Goal: Task Accomplishment & Management: Use online tool/utility

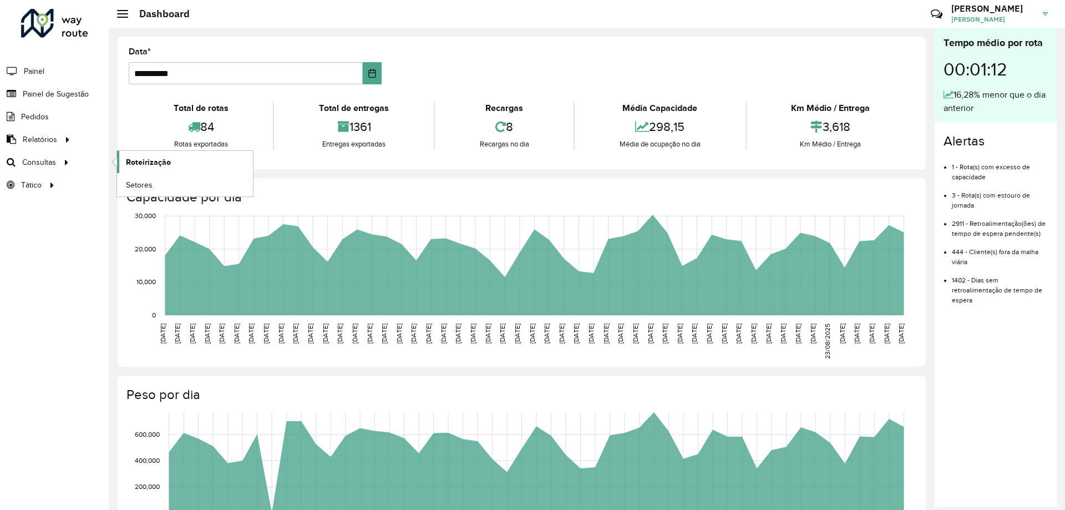
click at [136, 163] on span "Roteirização" at bounding box center [148, 162] width 45 height 12
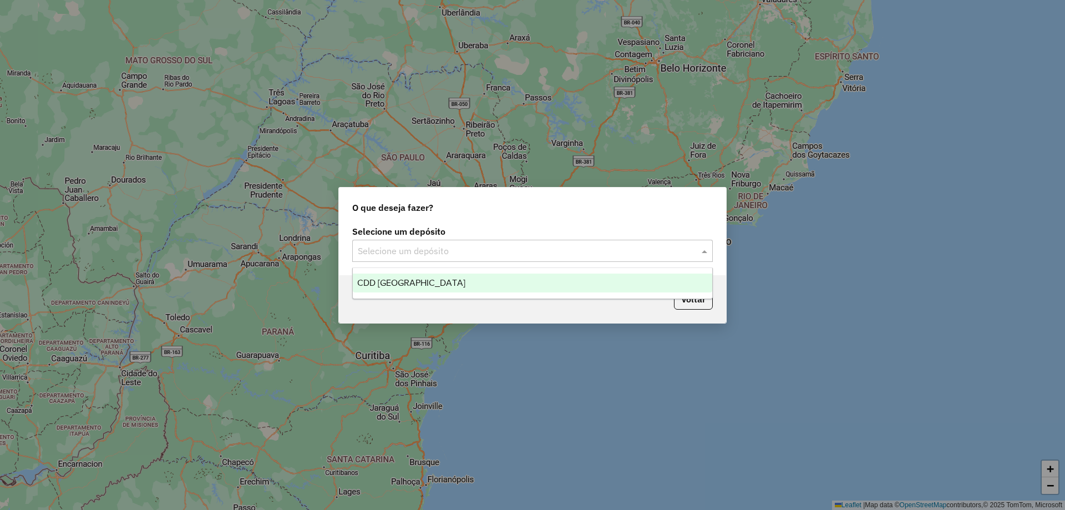
click at [452, 260] on div "Selecione um depósito" at bounding box center [532, 251] width 360 height 22
click at [445, 287] on div "CDD [GEOGRAPHIC_DATA]" at bounding box center [532, 282] width 359 height 19
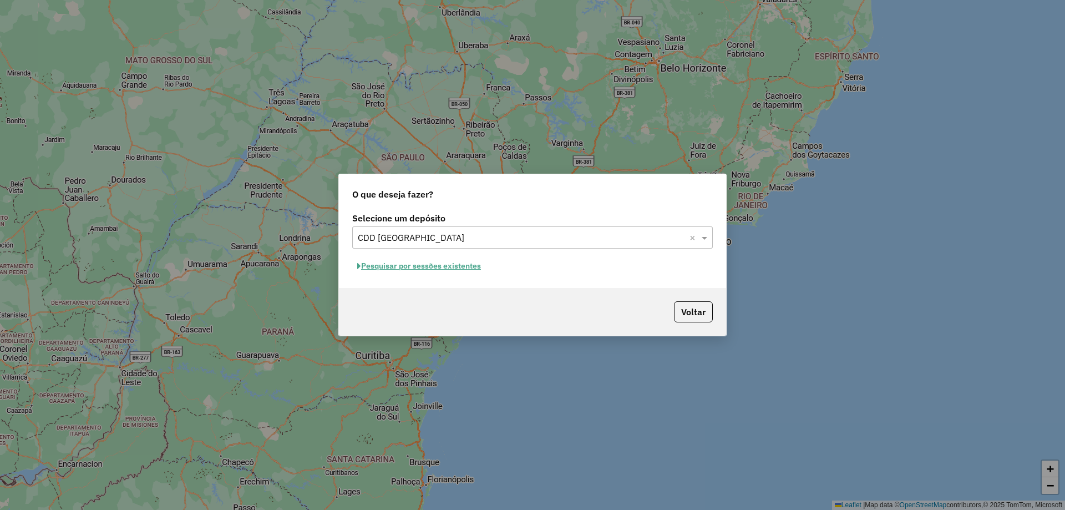
click at [451, 265] on button "Pesquisar por sessões existentes" at bounding box center [419, 265] width 134 height 17
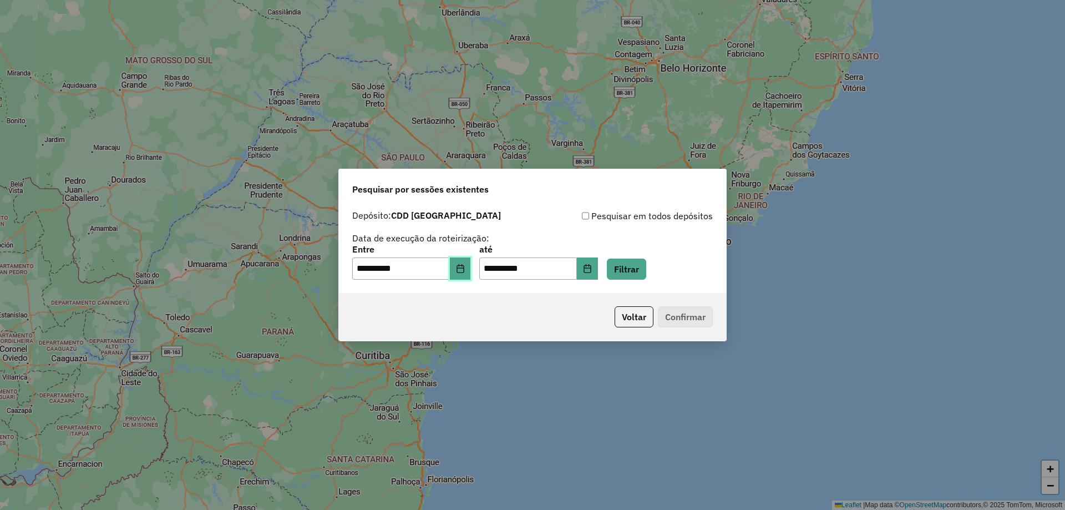
click at [462, 270] on button "Choose Date" at bounding box center [460, 268] width 21 height 22
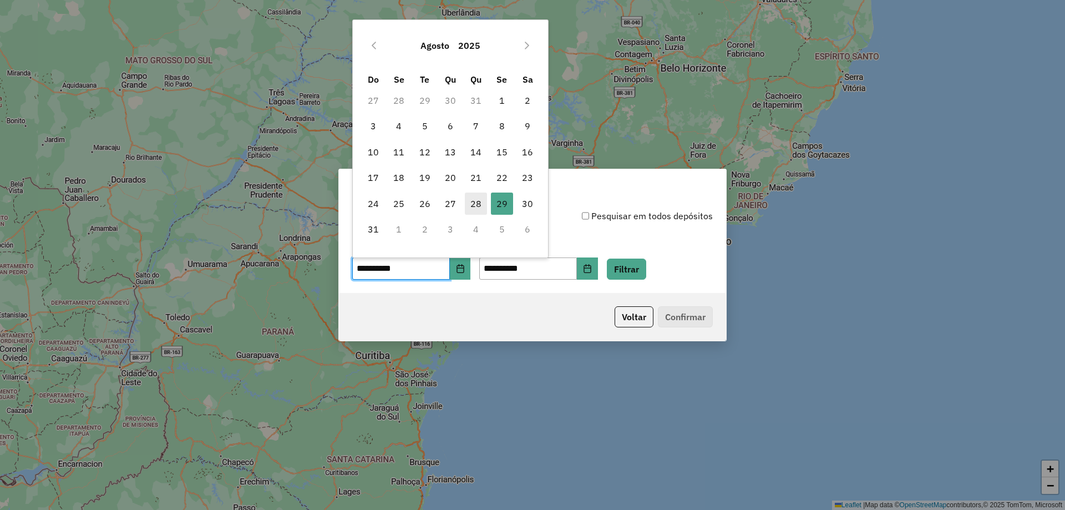
click at [479, 204] on span "28" at bounding box center [476, 203] width 22 height 22
type input "**********"
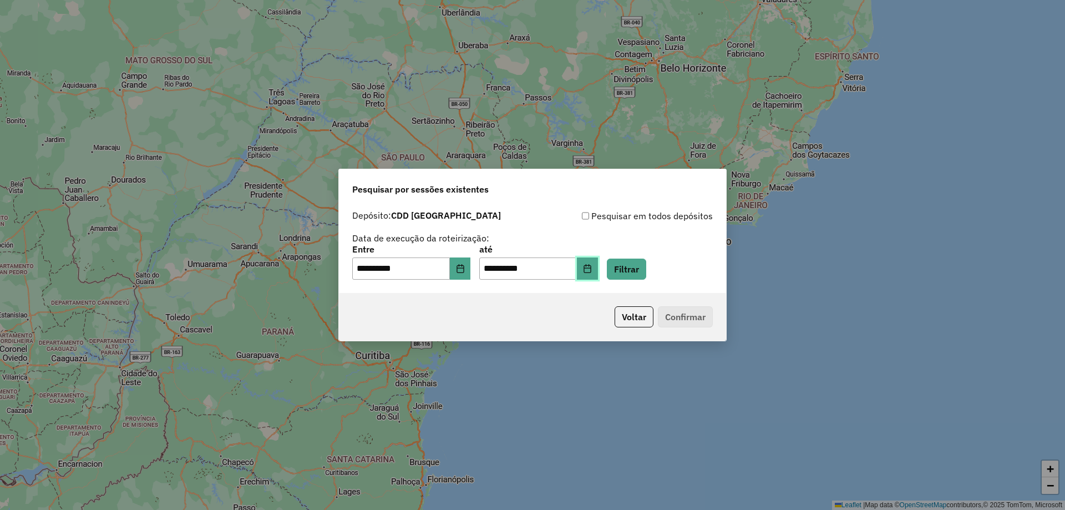
click at [598, 279] on button "Choose Date" at bounding box center [587, 268] width 21 height 22
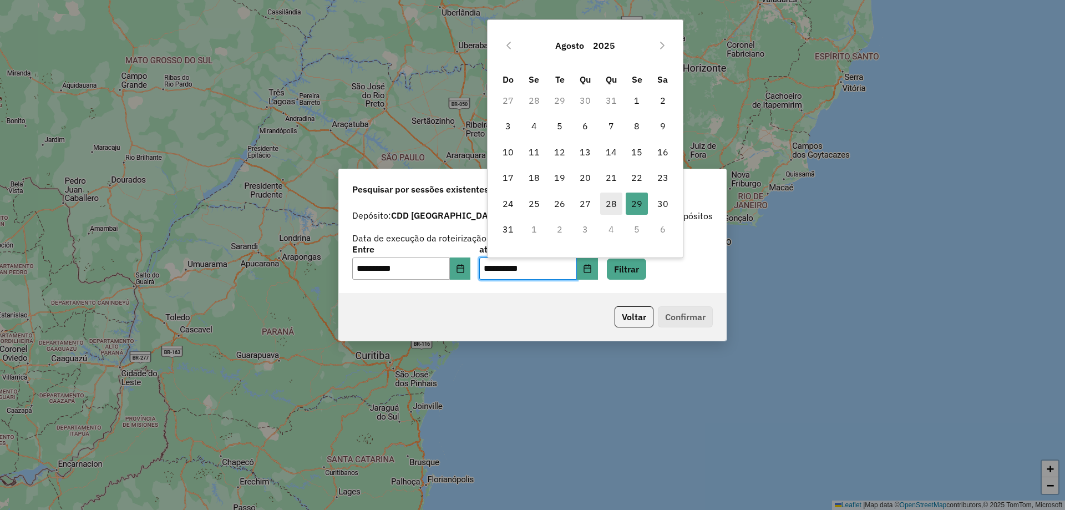
click at [606, 207] on span "28" at bounding box center [611, 203] width 22 height 22
type input "**********"
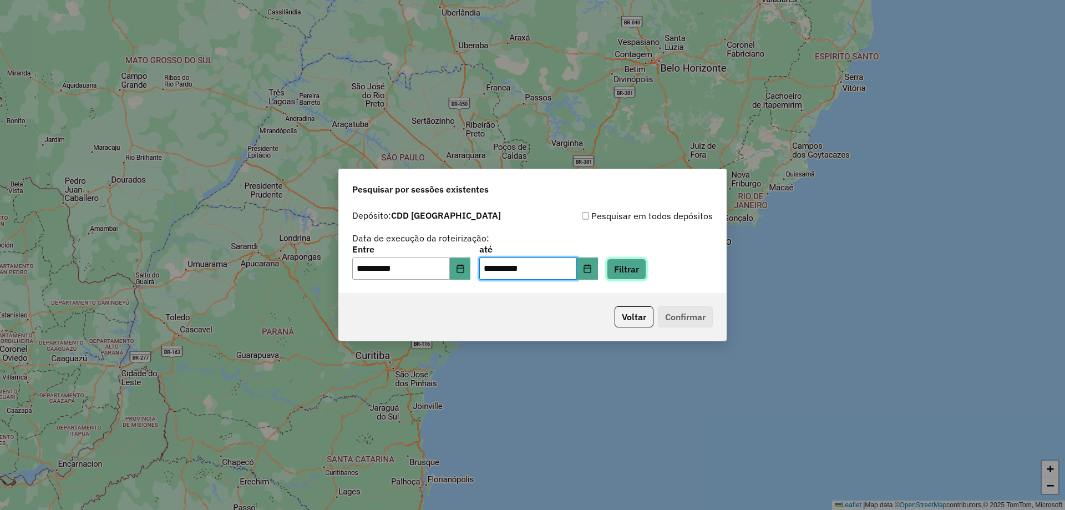
click at [646, 274] on button "Filtrar" at bounding box center [626, 268] width 39 height 21
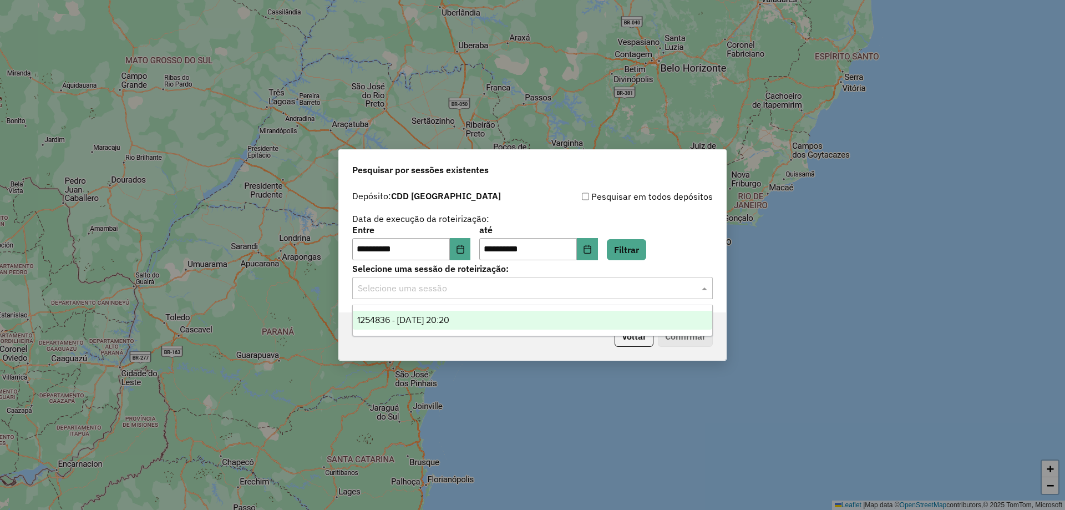
click at [408, 298] on div "Selecione uma sessão" at bounding box center [532, 288] width 360 height 22
click at [409, 315] on span "1254836 - 28/08/2025 20:20" at bounding box center [403, 319] width 92 height 9
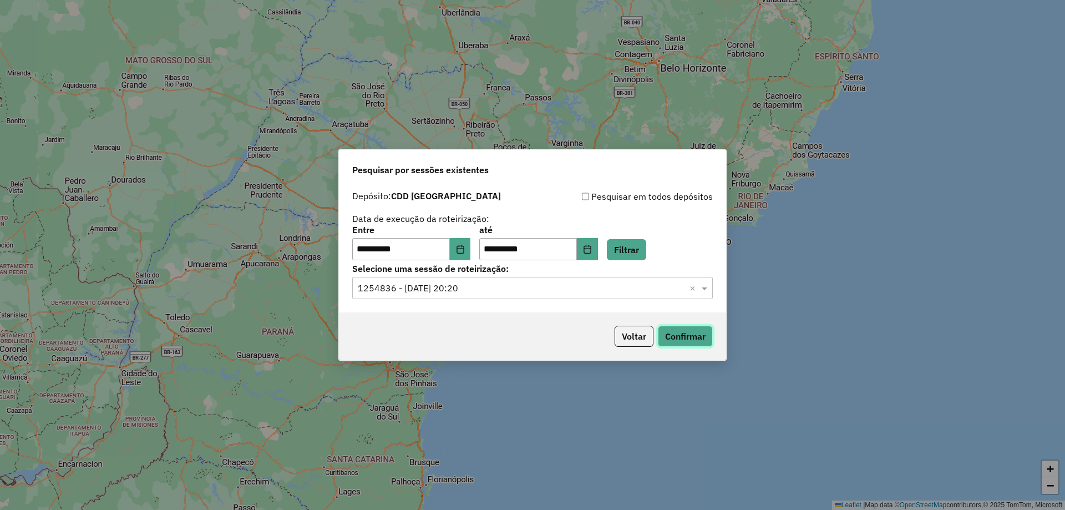
click at [671, 328] on button "Confirmar" at bounding box center [685, 335] width 55 height 21
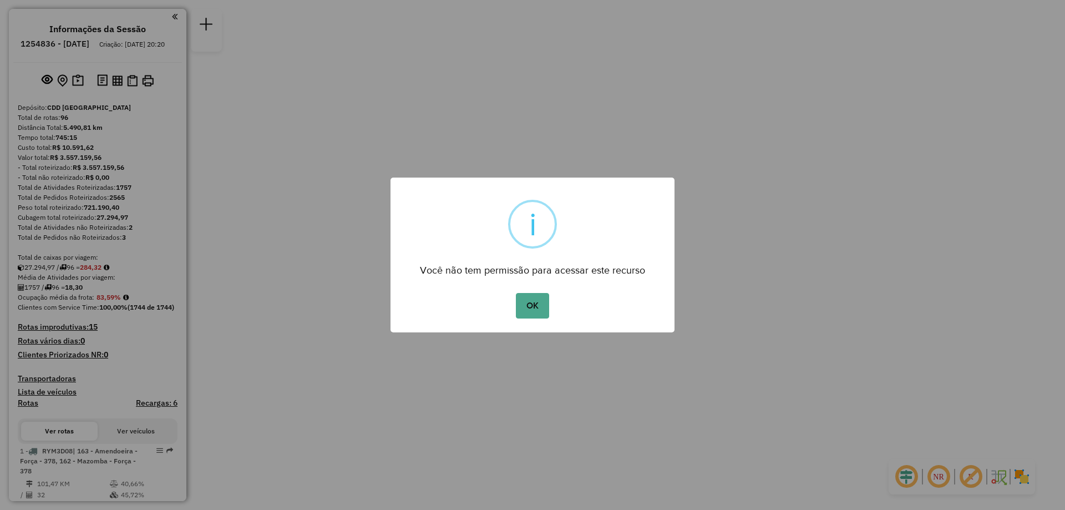
scroll to position [3794, 0]
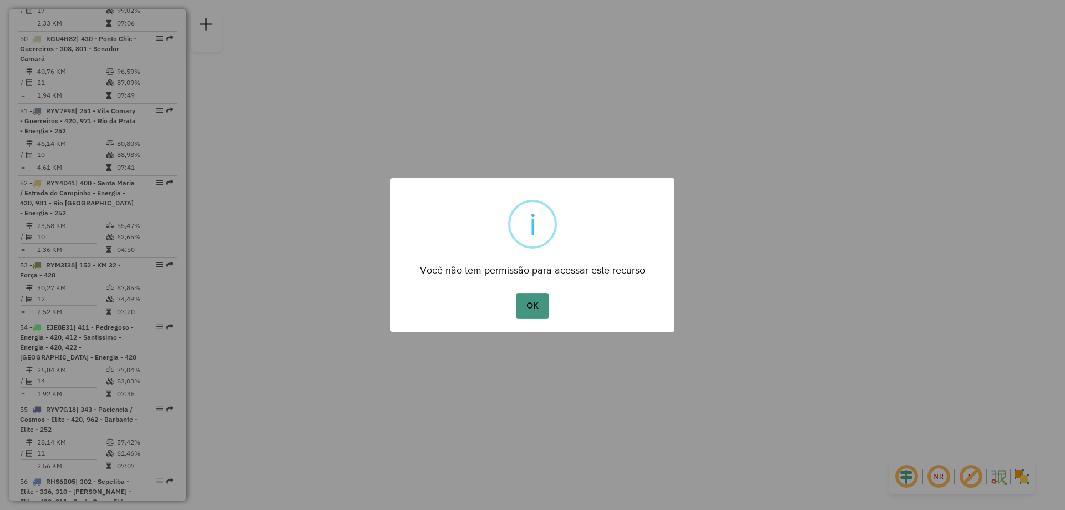
click at [536, 302] on button "OK" at bounding box center [532, 306] width 33 height 26
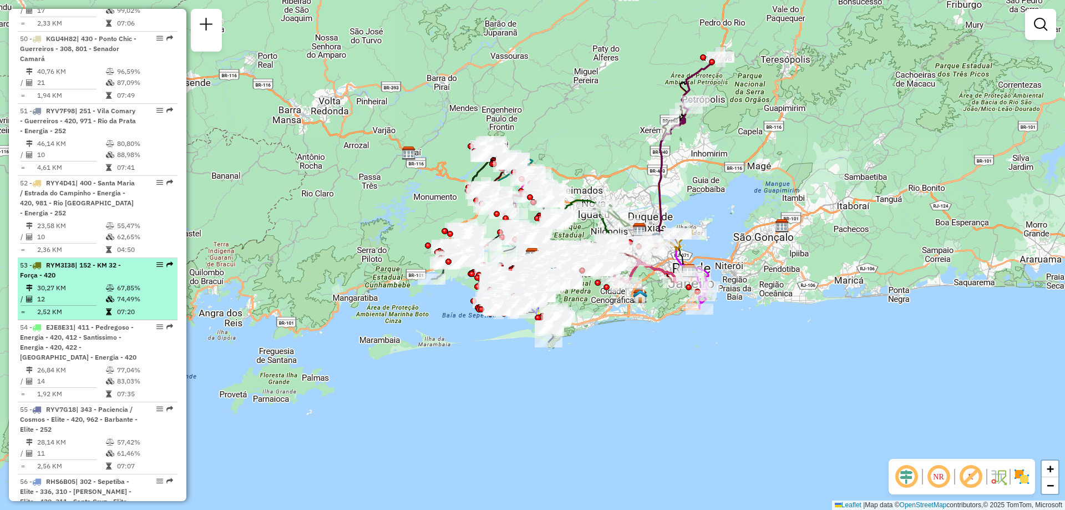
click at [156, 260] on div "53 - RYM3I38 | 152 - KM 32 - Força - 420" at bounding box center [97, 270] width 155 height 20
select select "**********"
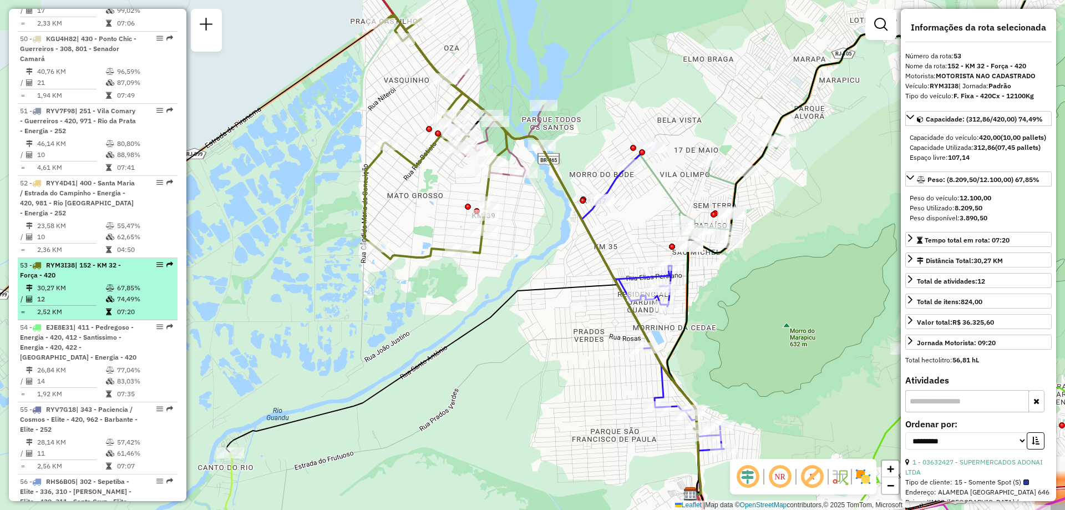
click at [156, 261] on em at bounding box center [159, 264] width 7 height 7
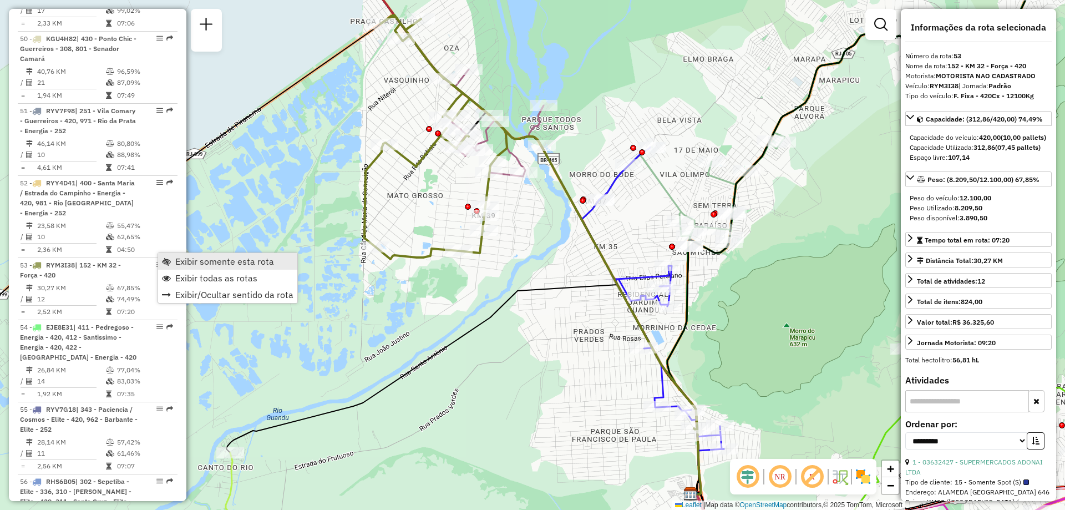
click at [165, 257] on span "Exibir somente esta rota" at bounding box center [166, 261] width 9 height 9
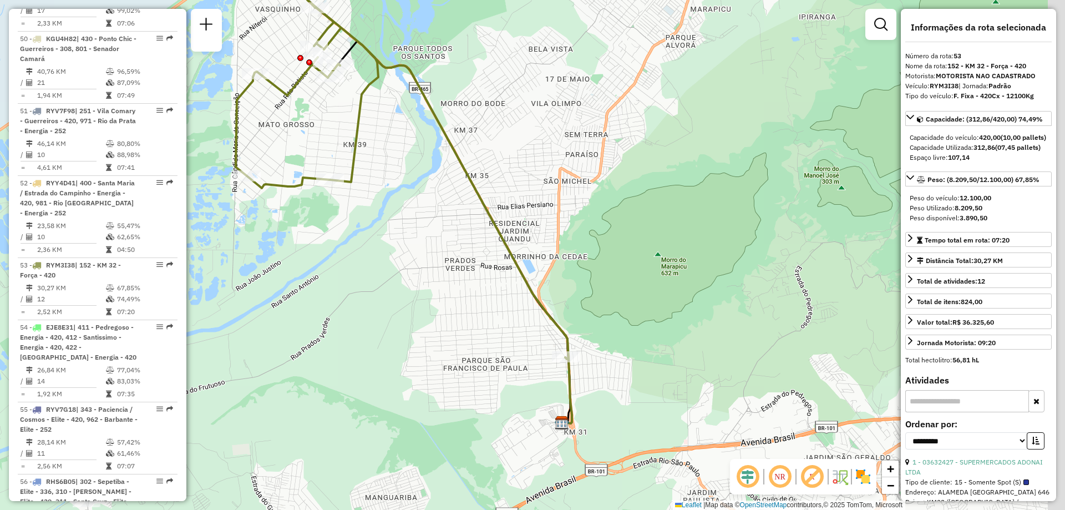
drag, startPoint x: 511, startPoint y: 231, endPoint x: 385, endPoint y: 133, distance: 159.7
click at [385, 133] on div "Janela de atendimento Grade de atendimento Capacidade Transportadoras Veículos …" at bounding box center [532, 255] width 1065 height 510
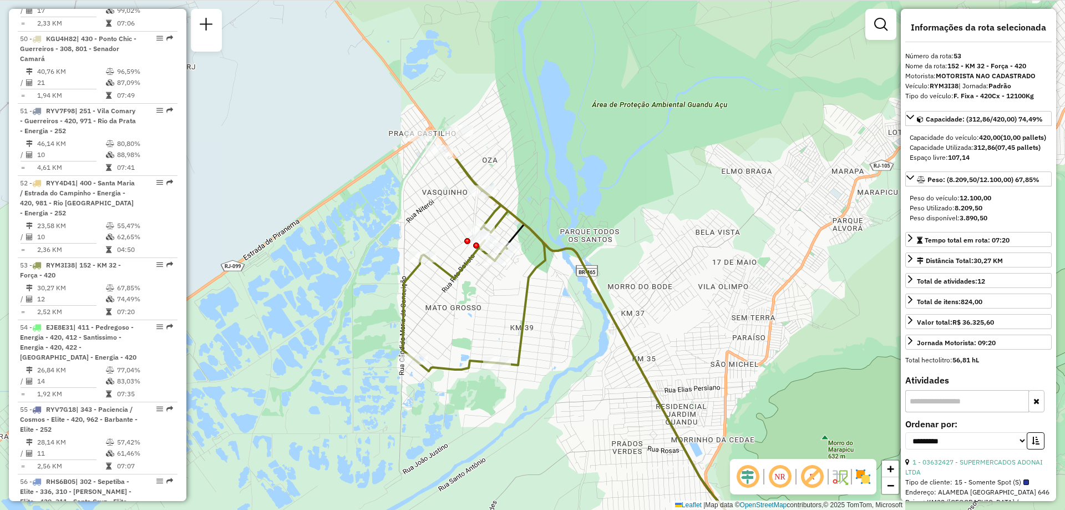
drag, startPoint x: 372, startPoint y: 219, endPoint x: 537, endPoint y: 429, distance: 266.5
click at [537, 429] on div "Janela de atendimento Grade de atendimento Capacidade Transportadoras Veículos …" at bounding box center [532, 255] width 1065 height 510
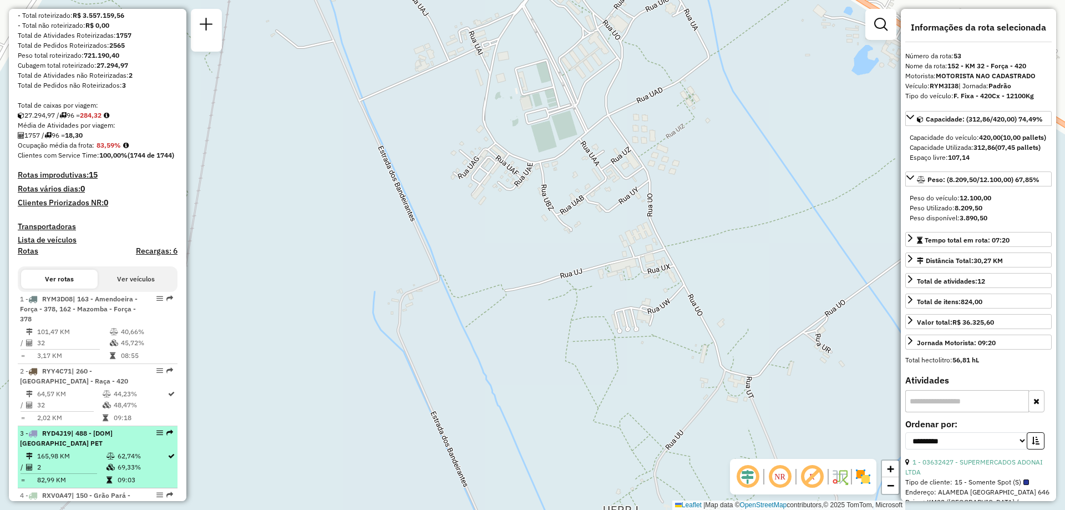
scroll to position [0, 0]
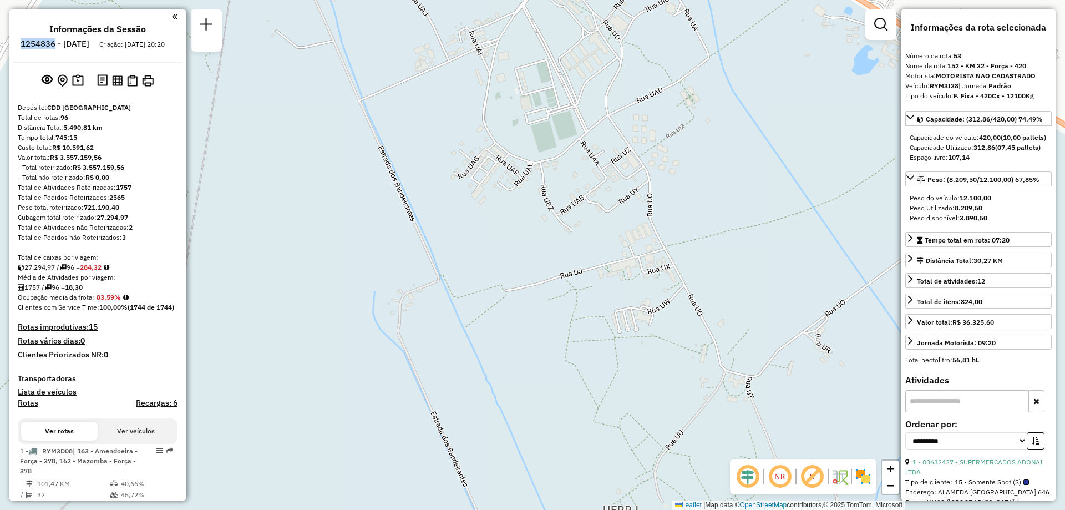
drag, startPoint x: 85, startPoint y: 47, endPoint x: 52, endPoint y: 51, distance: 33.6
click at [52, 51] on li "1254836 - [DATE]" at bounding box center [55, 46] width 74 height 14
copy h6 "1254836"
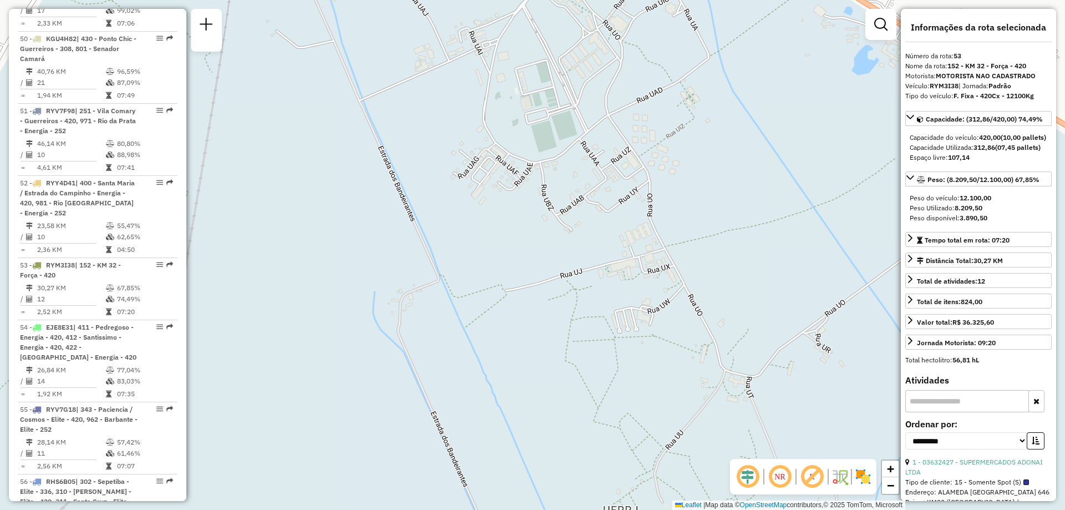
scroll to position [4247, 0]
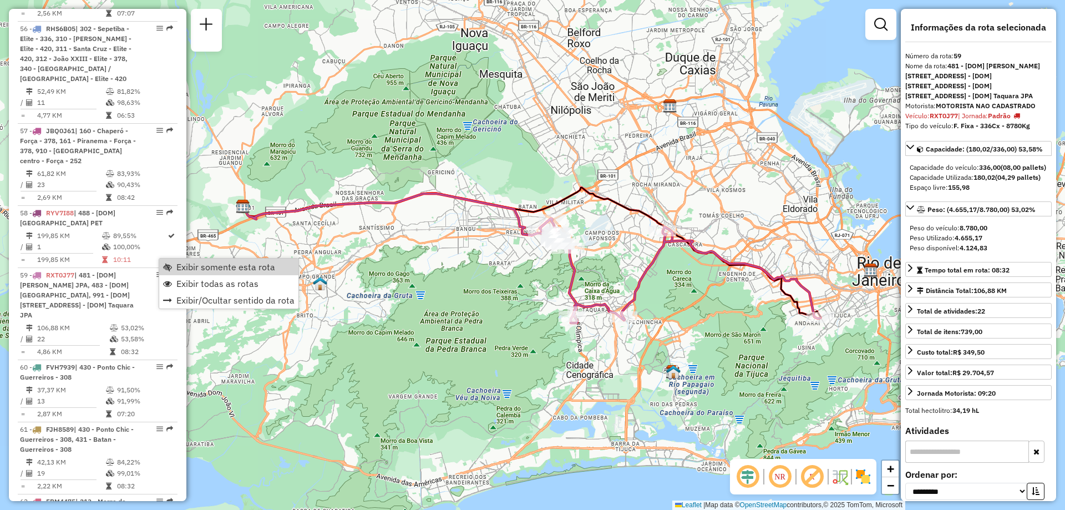
click at [298, 136] on div "Janela de atendimento Grade de atendimento Capacidade Transportadoras Veículos …" at bounding box center [532, 255] width 1065 height 510
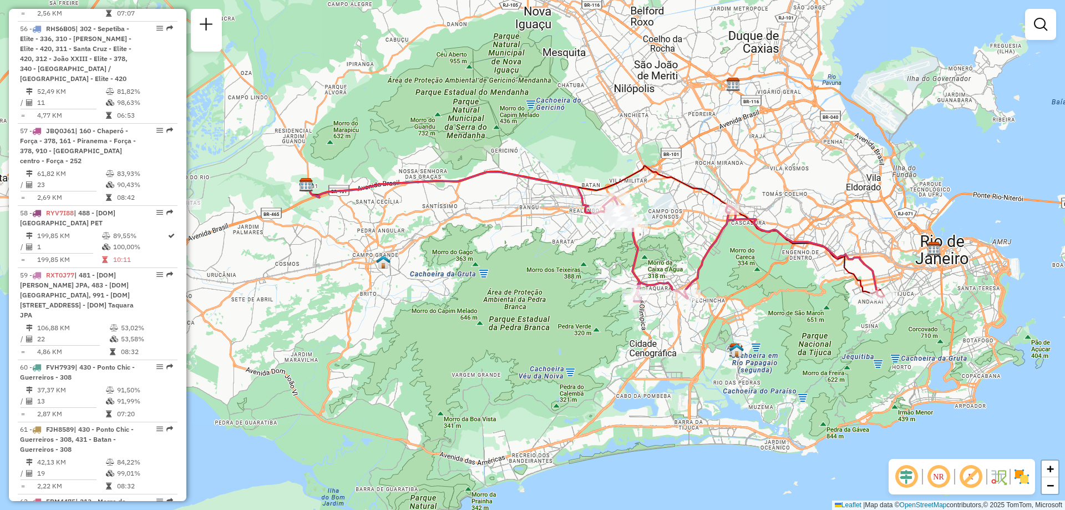
drag, startPoint x: 356, startPoint y: 443, endPoint x: 419, endPoint y: 421, distance: 66.8
click at [419, 421] on div "Janela de atendimento Grade de atendimento Capacidade Transportadoras Veículos …" at bounding box center [532, 255] width 1065 height 510
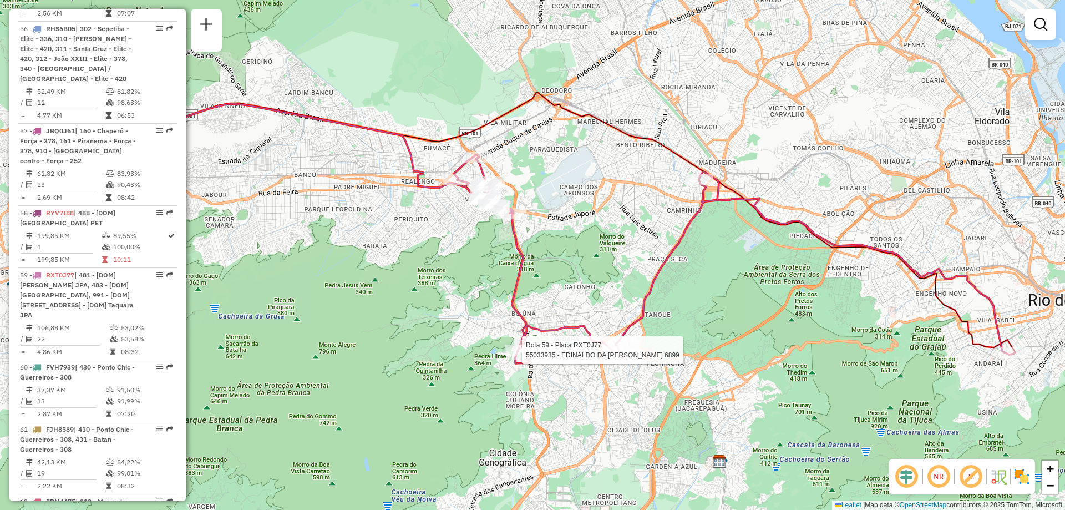
drag, startPoint x: 787, startPoint y: 236, endPoint x: 910, endPoint y: 197, distance: 129.6
click at [910, 197] on div "Rota 59 - Placa RXT0J77 55033935 - EDINALDO DA COSTA MARTINS 6899 Janela de ate…" at bounding box center [532, 255] width 1065 height 510
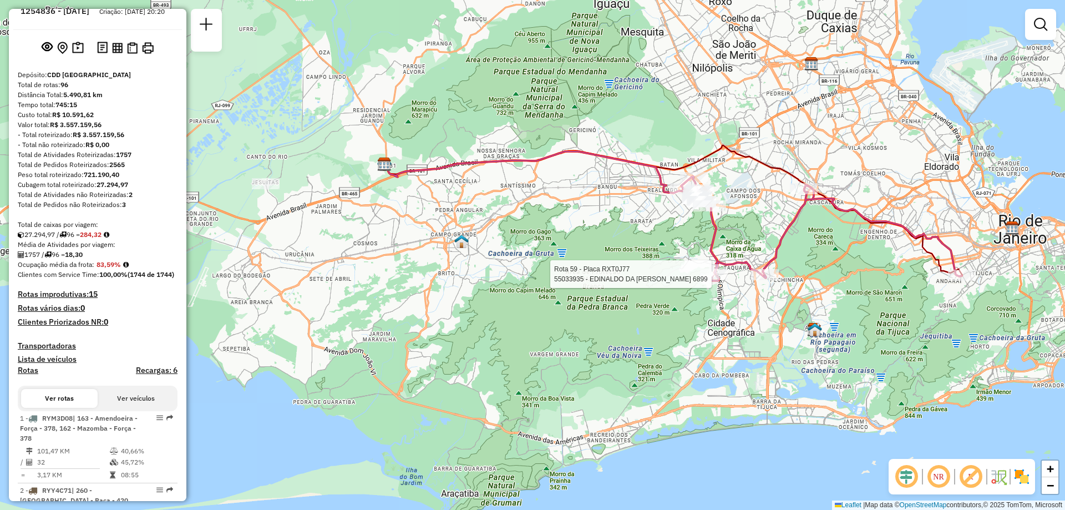
scroll to position [0, 0]
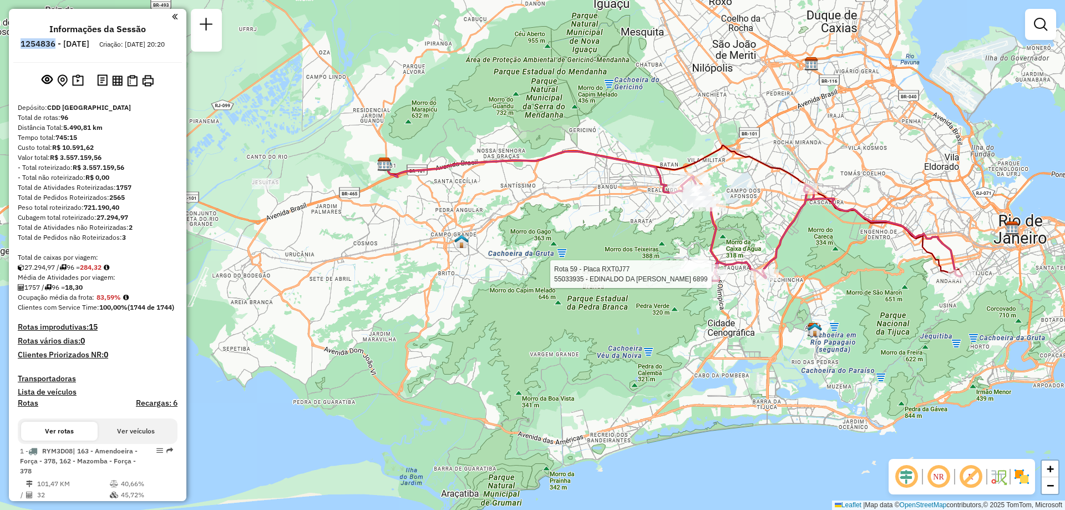
drag, startPoint x: 85, startPoint y: 40, endPoint x: 39, endPoint y: 44, distance: 46.1
click at [39, 44] on ul "Informações da Sessão 1254836 - 28/08/2025 Criação: 27/08/2025 20:20" at bounding box center [97, 38] width 169 height 29
copy h6 "1254836"
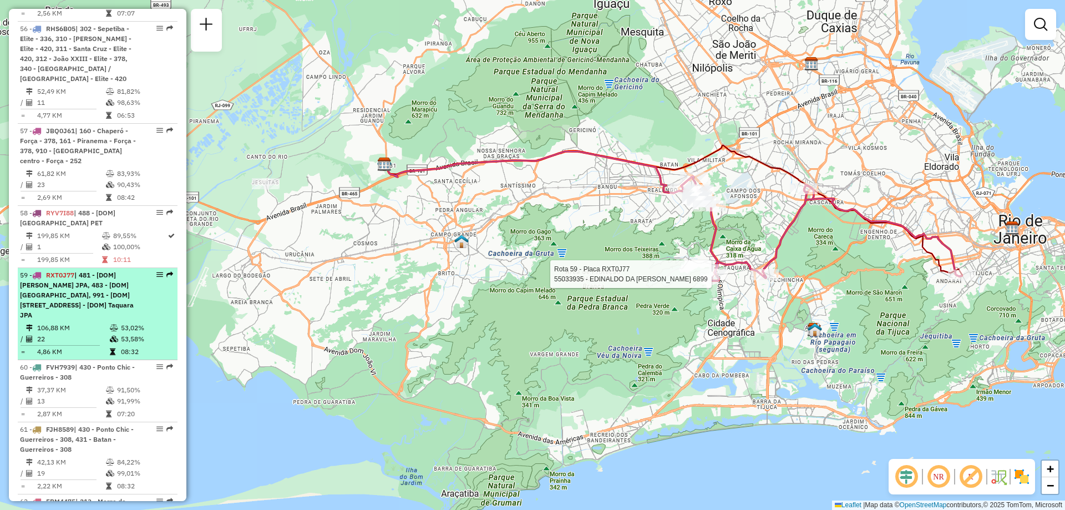
click at [112, 271] on div "59 - RXT0J77 | 481 - [DOM] Oswaldo Cruz JPA, 483 - [DOM] Vila Isabel CTO, 991 -…" at bounding box center [79, 295] width 118 height 50
select select "**********"
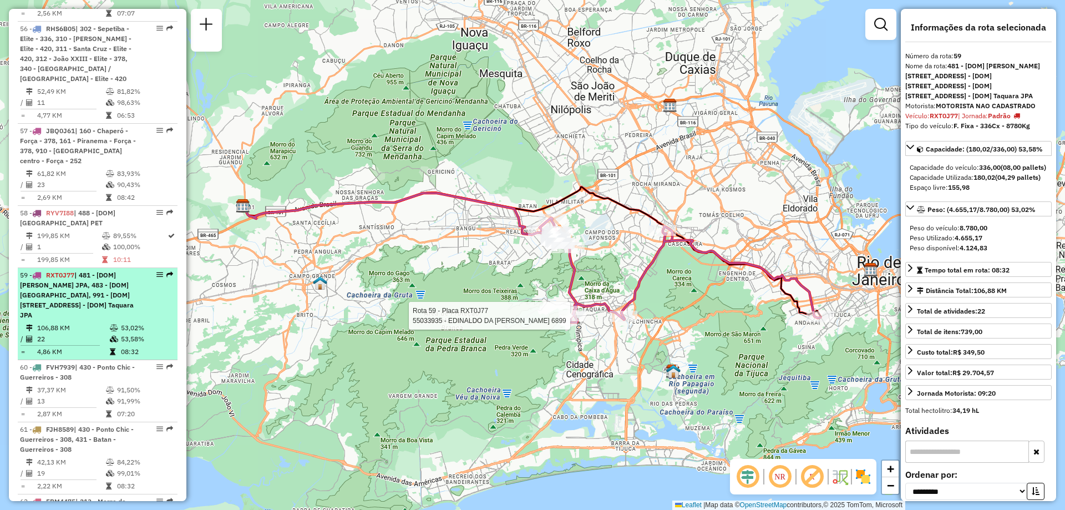
click at [140, 270] on div "59 - RXT0J77 | 481 - [DOM] Oswaldo Cruz JPA, 483 - [DOM] Vila Isabel CTO, 991 -…" at bounding box center [97, 295] width 155 height 50
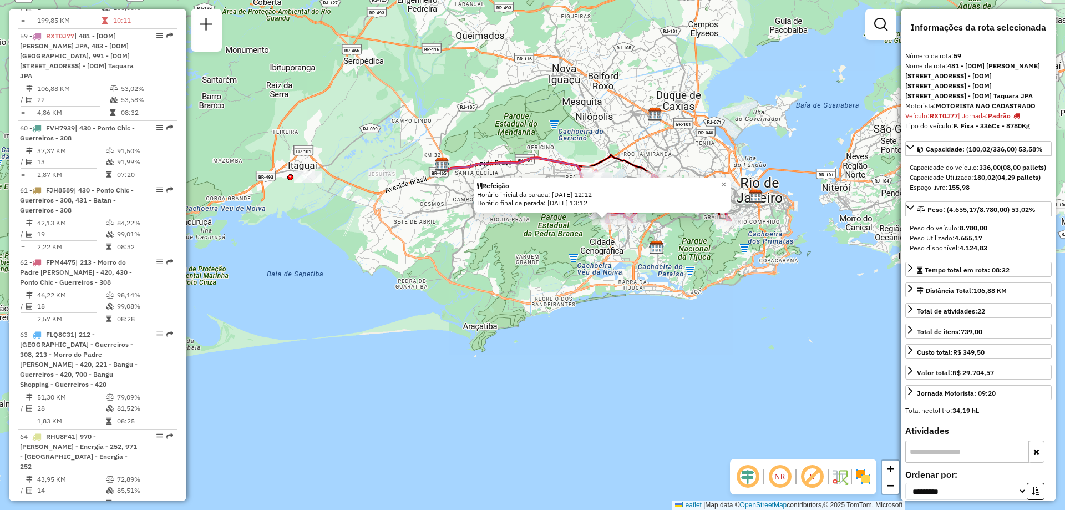
scroll to position [4264, 0]
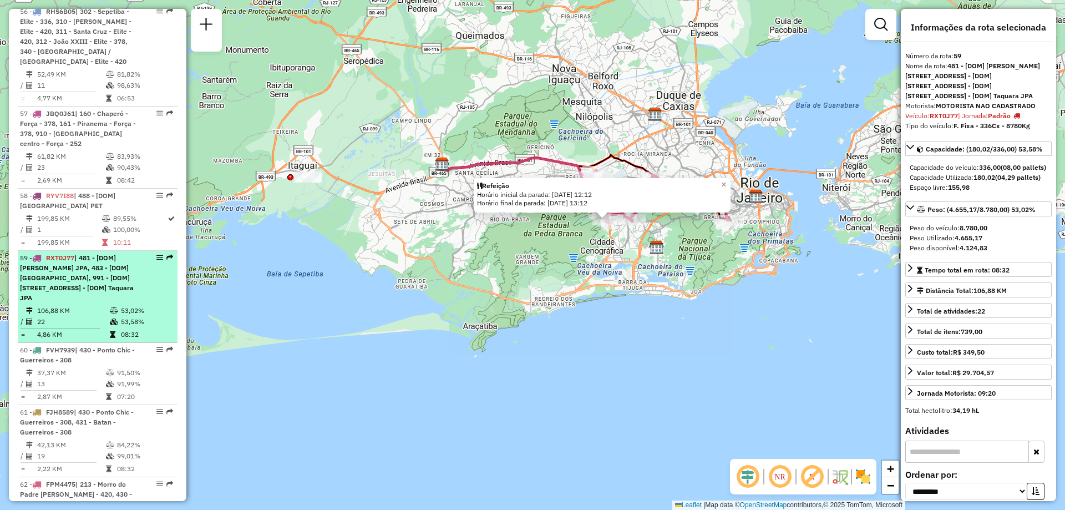
click at [59, 253] on span "| 481 - [DOM] [PERSON_NAME] JPA, 483 - [DOM] [GEOGRAPHIC_DATA], 991 - [DOM] [ST…" at bounding box center [77, 277] width 114 height 48
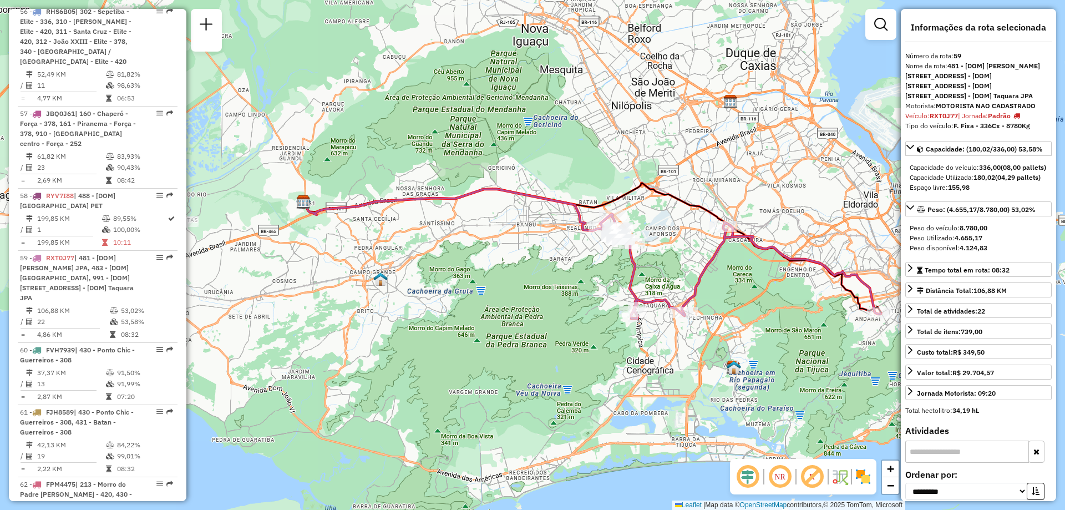
drag, startPoint x: 552, startPoint y: 121, endPoint x: 612, endPoint y: 116, distance: 60.6
click at [612, 116] on div "Janela de atendimento Grade de atendimento Capacidade Transportadoras Veículos …" at bounding box center [532, 255] width 1065 height 510
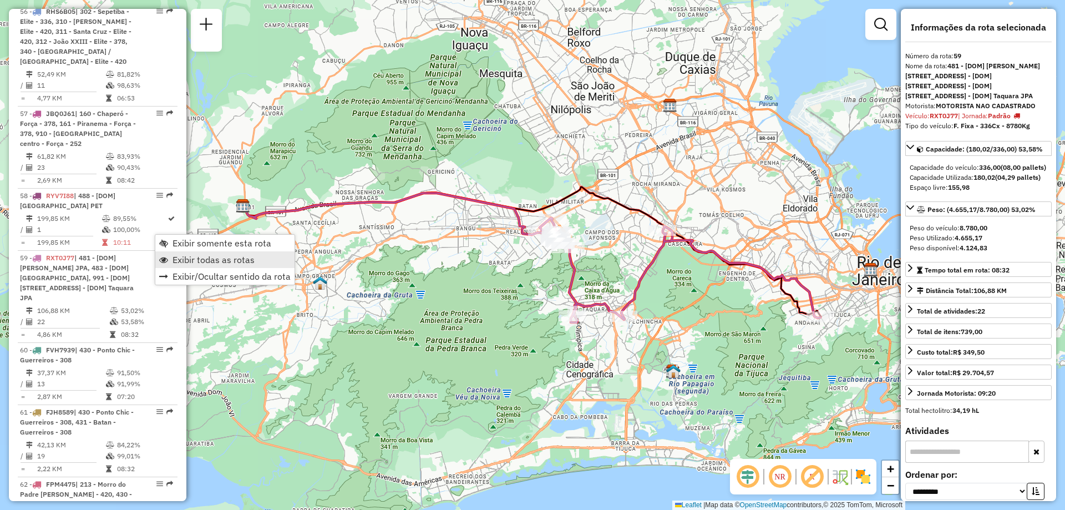
click at [185, 263] on span "Exibir todas as rotas" at bounding box center [213, 259] width 82 height 9
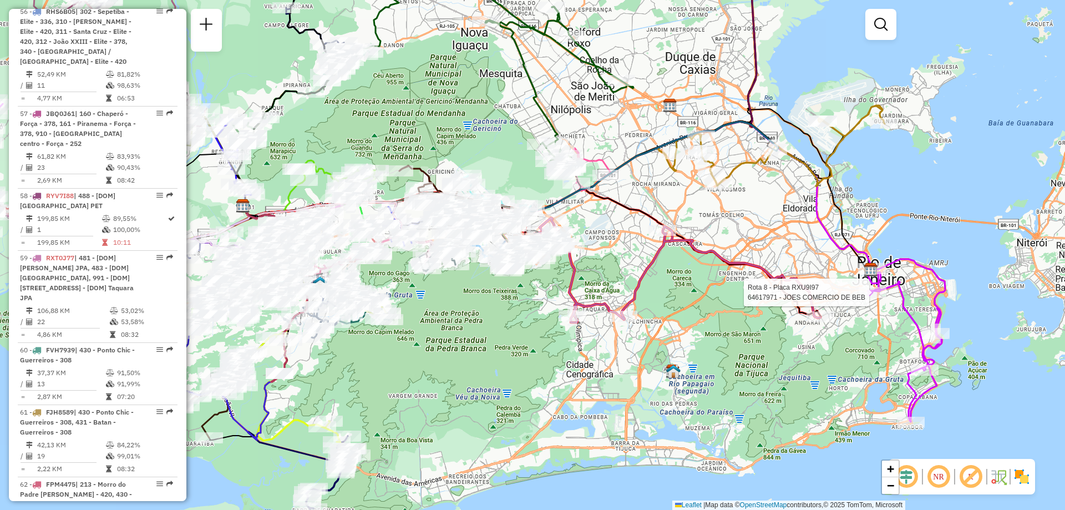
select select "**********"
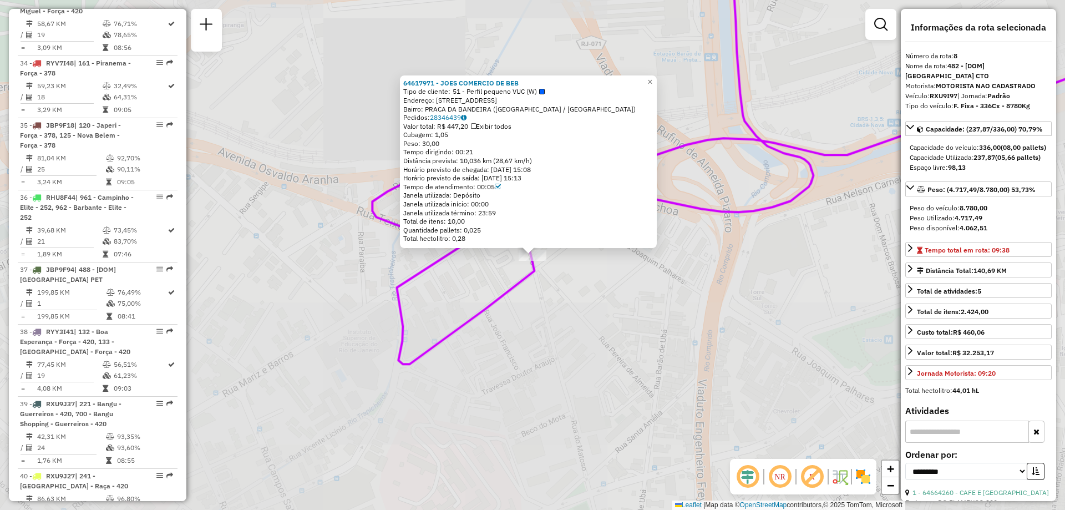
scroll to position [909, 0]
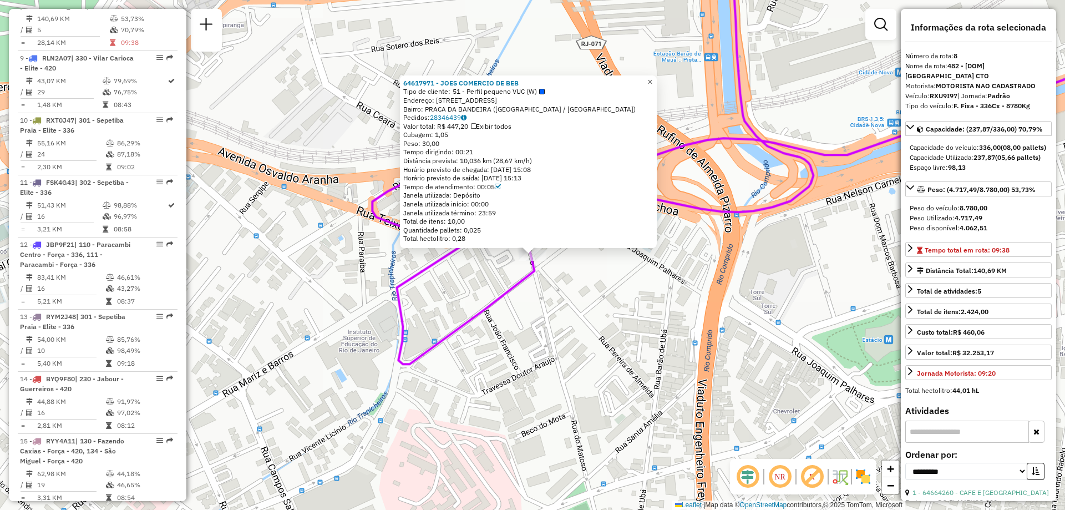
click at [652, 77] on span "×" at bounding box center [649, 81] width 5 height 9
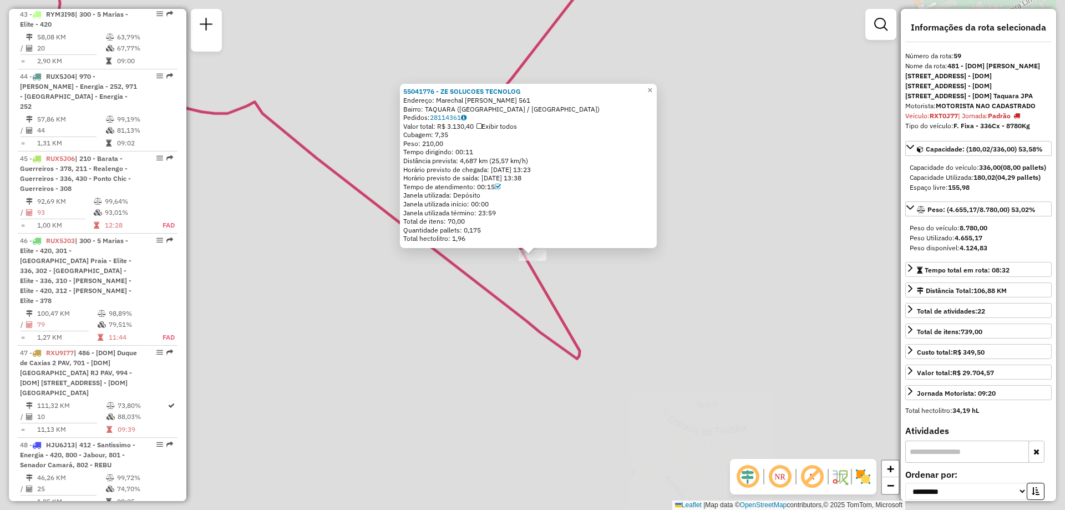
scroll to position [4486, 0]
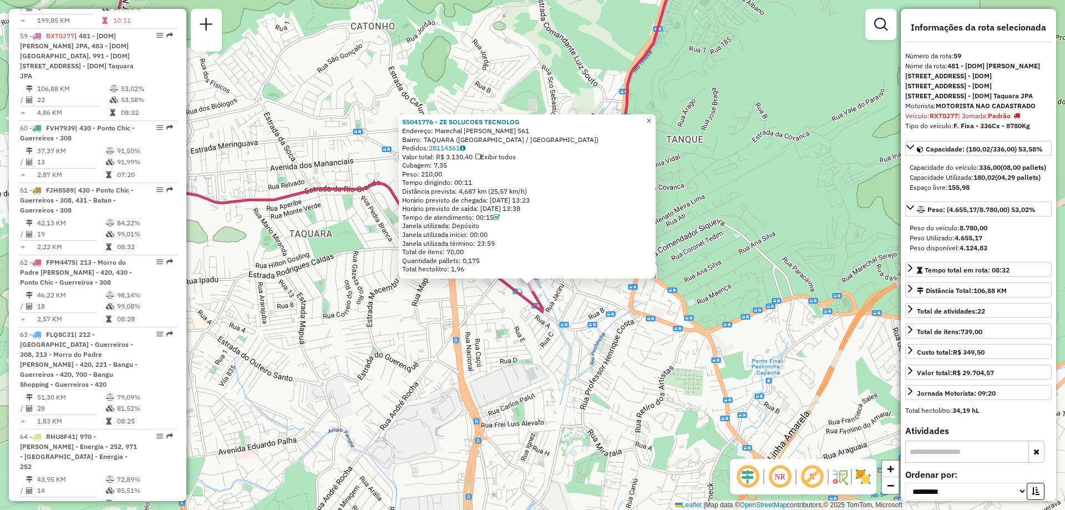
click at [651, 116] on span "×" at bounding box center [648, 120] width 5 height 9
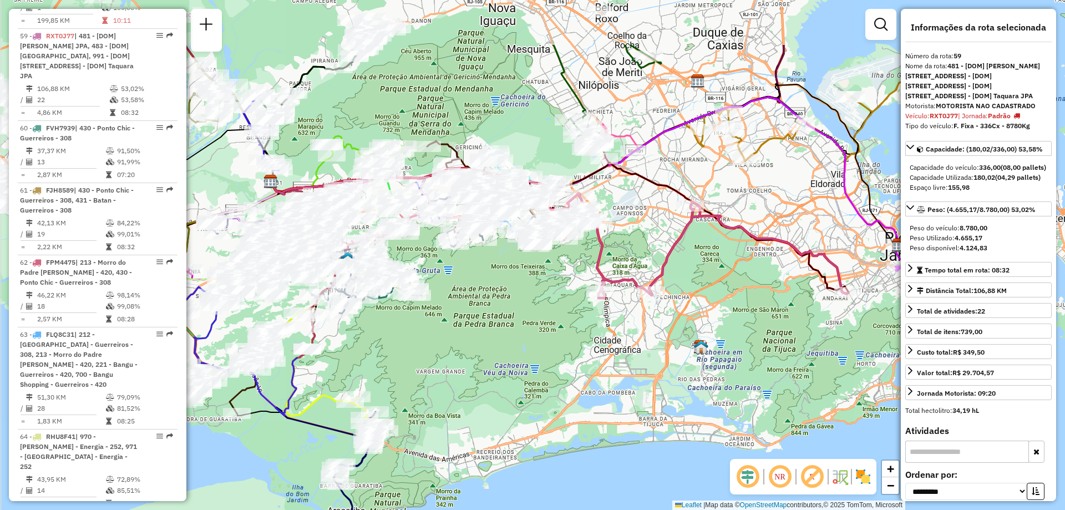
drag, startPoint x: 428, startPoint y: 192, endPoint x: 685, endPoint y: 288, distance: 274.6
click at [685, 288] on div "Janela de atendimento Grade de atendimento Capacidade Transportadoras Veículos …" at bounding box center [532, 255] width 1065 height 510
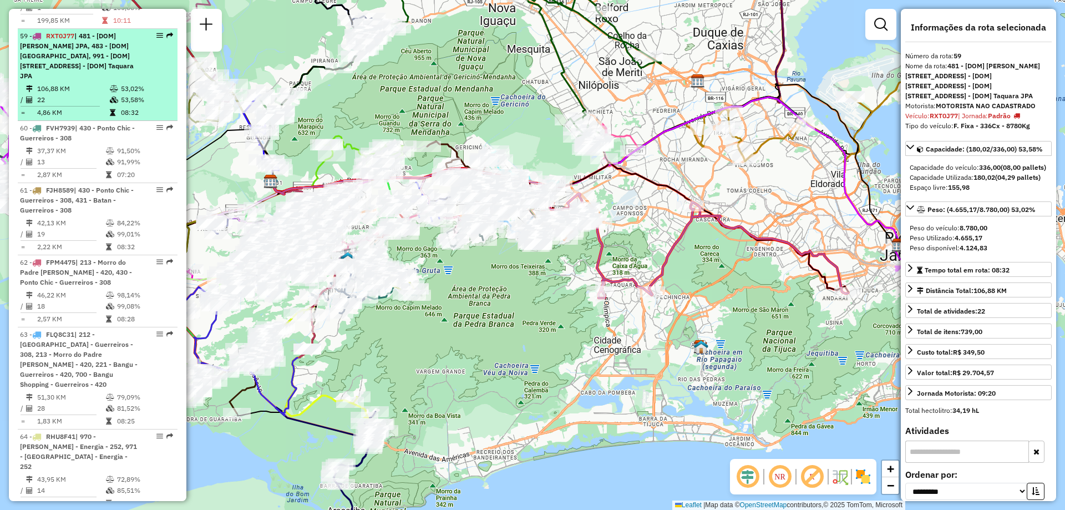
scroll to position [4375, 0]
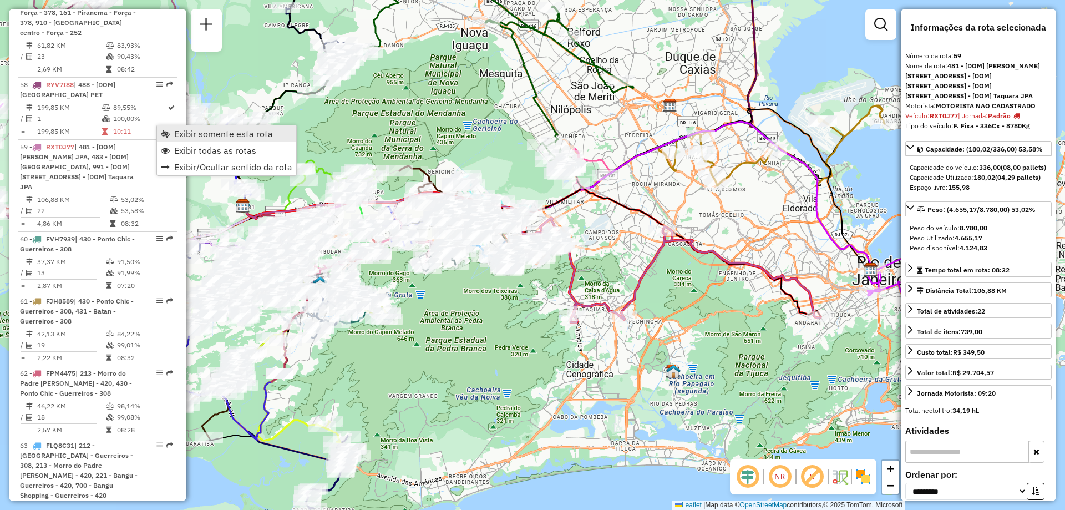
click at [201, 132] on span "Exibir somente esta rota" at bounding box center [223, 133] width 99 height 9
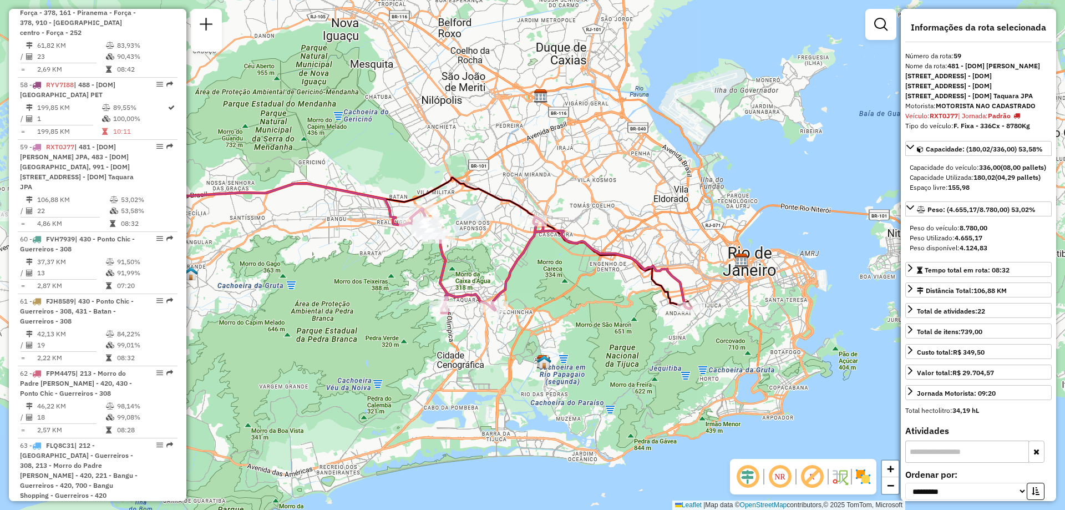
drag, startPoint x: 751, startPoint y: 355, endPoint x: 622, endPoint y: 346, distance: 129.5
click at [622, 346] on div "Janela de atendimento Grade de atendimento Capacidade Transportadoras Veículos …" at bounding box center [532, 255] width 1065 height 510
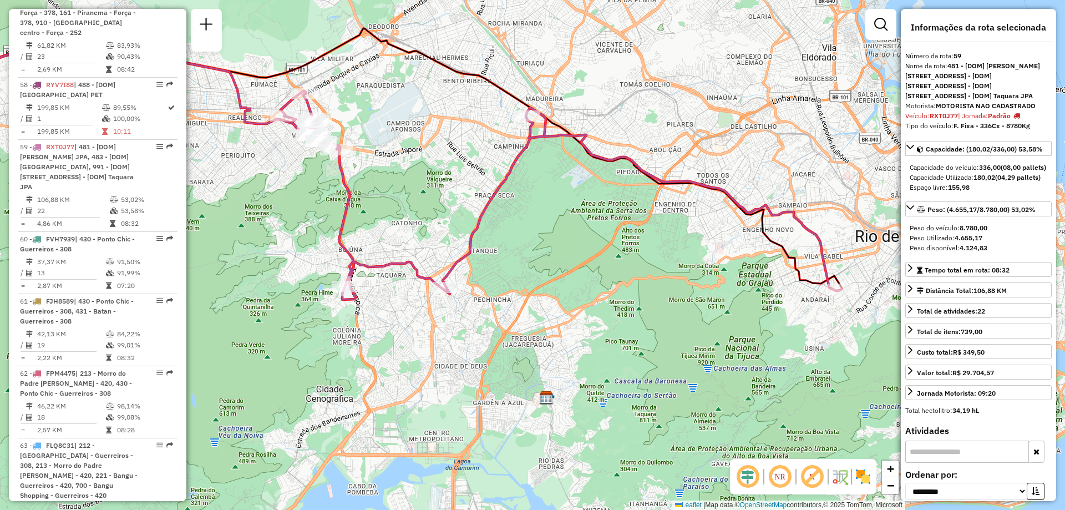
drag, startPoint x: 703, startPoint y: 277, endPoint x: 627, endPoint y: 280, distance: 76.6
click at [627, 280] on div "Janela de atendimento Grade de atendimento Capacidade Transportadoras Veículos …" at bounding box center [532, 255] width 1065 height 510
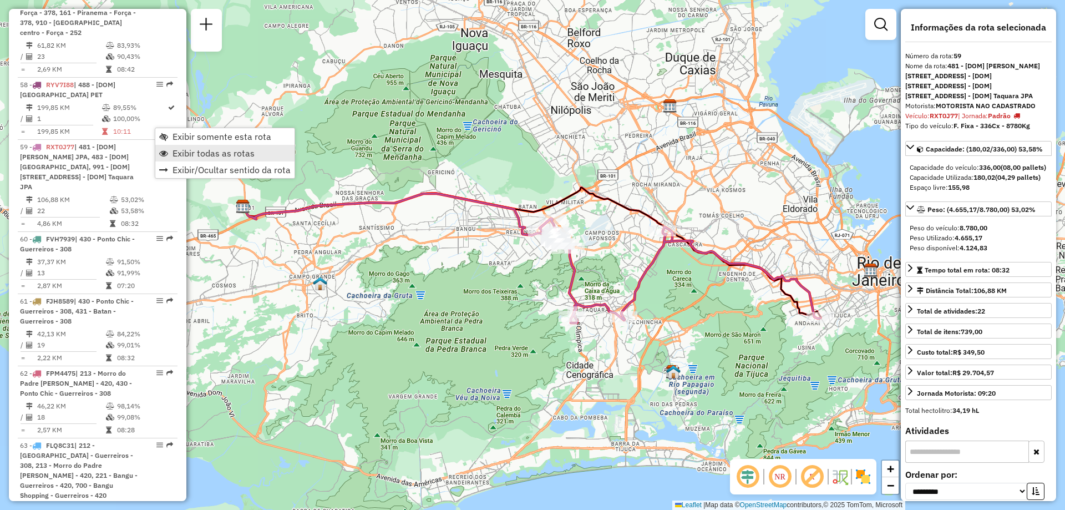
click at [182, 152] on span "Exibir todas as rotas" at bounding box center [213, 153] width 82 height 9
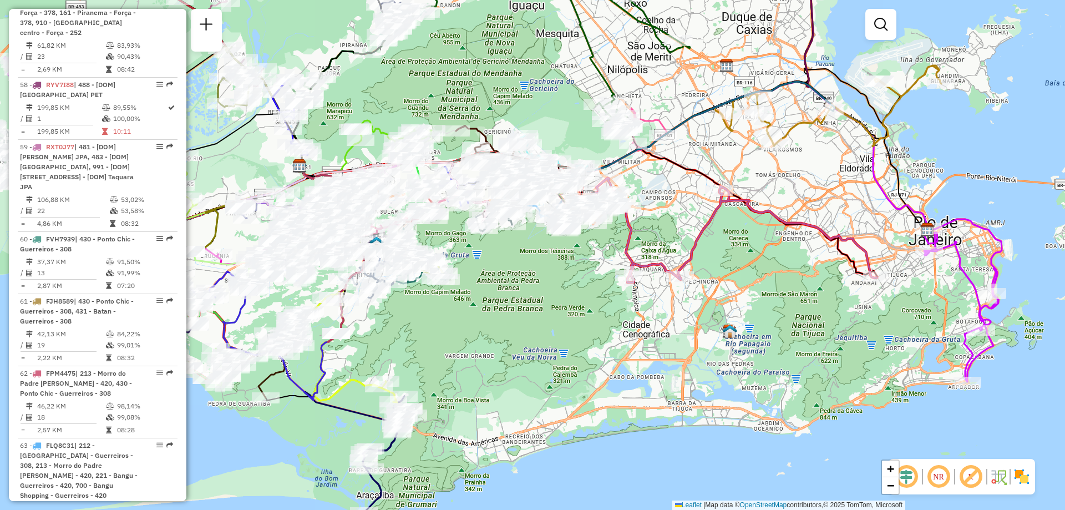
drag, startPoint x: 712, startPoint y: 369, endPoint x: 769, endPoint y: 329, distance: 69.5
click at [769, 329] on div "Janela de atendimento Grade de atendimento Capacidade Transportadoras Veículos …" at bounding box center [532, 255] width 1065 height 510
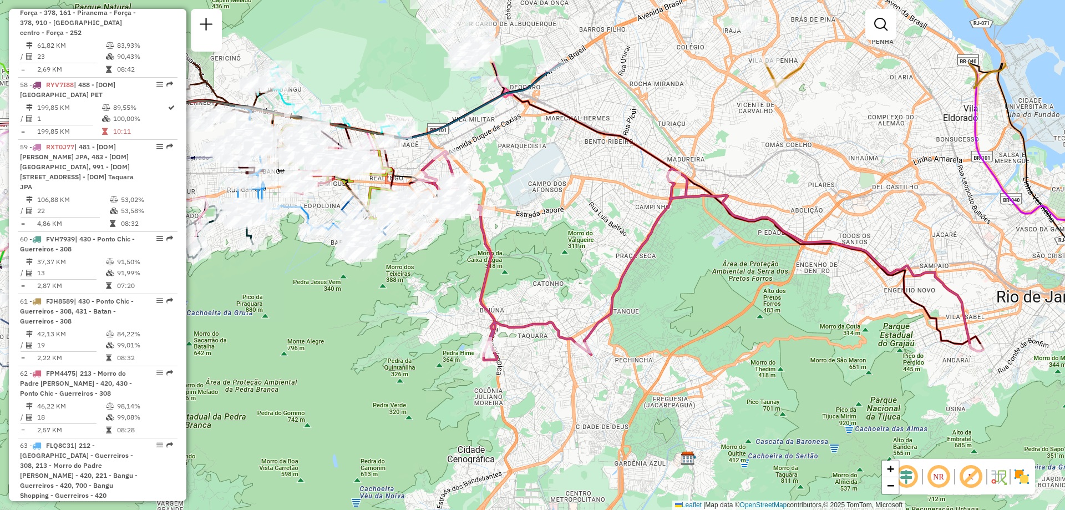
drag, startPoint x: 685, startPoint y: 232, endPoint x: 659, endPoint y: 346, distance: 116.5
click at [659, 346] on div "Janela de atendimento Grade de atendimento Capacidade Transportadoras Veículos …" at bounding box center [532, 255] width 1065 height 510
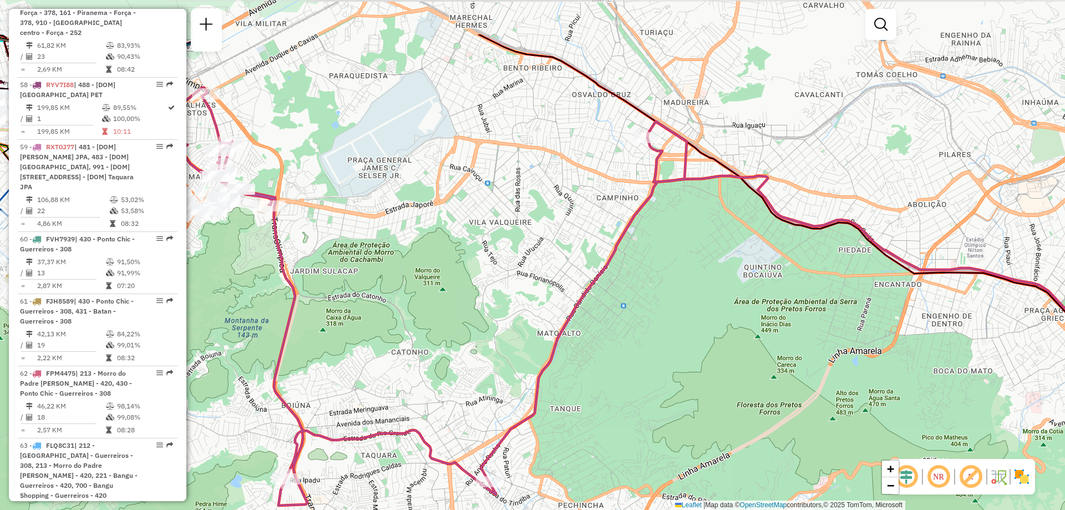
drag, startPoint x: 701, startPoint y: 256, endPoint x: 741, endPoint y: 341, distance: 94.3
click at [741, 341] on div "Janela de atendimento Grade de atendimento Capacidade Transportadoras Veículos …" at bounding box center [532, 255] width 1065 height 510
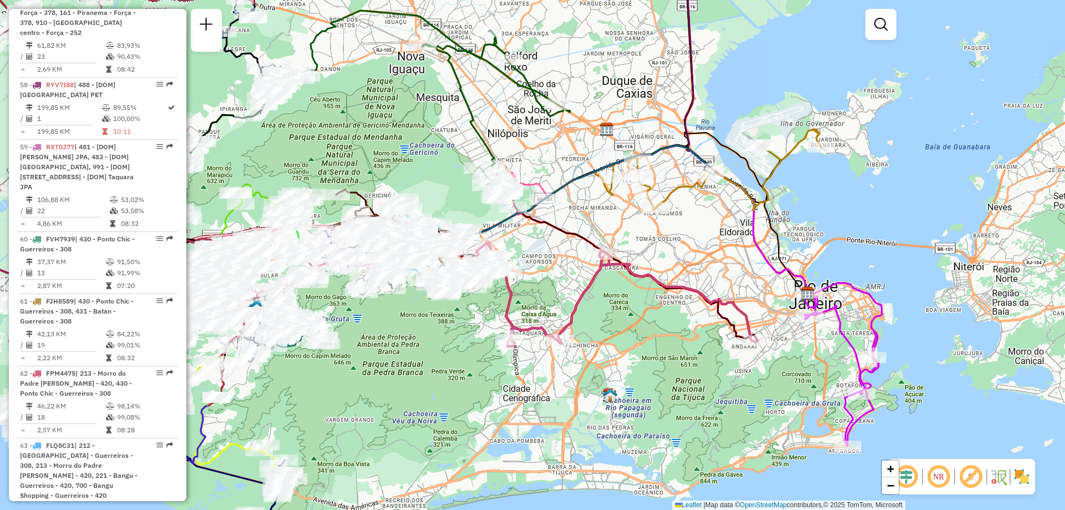
drag, startPoint x: 655, startPoint y: 269, endPoint x: 649, endPoint y: 294, distance: 26.2
click at [649, 294] on div "Janela de atendimento Grade de atendimento Capacidade Transportadoras Veículos …" at bounding box center [532, 255] width 1065 height 510
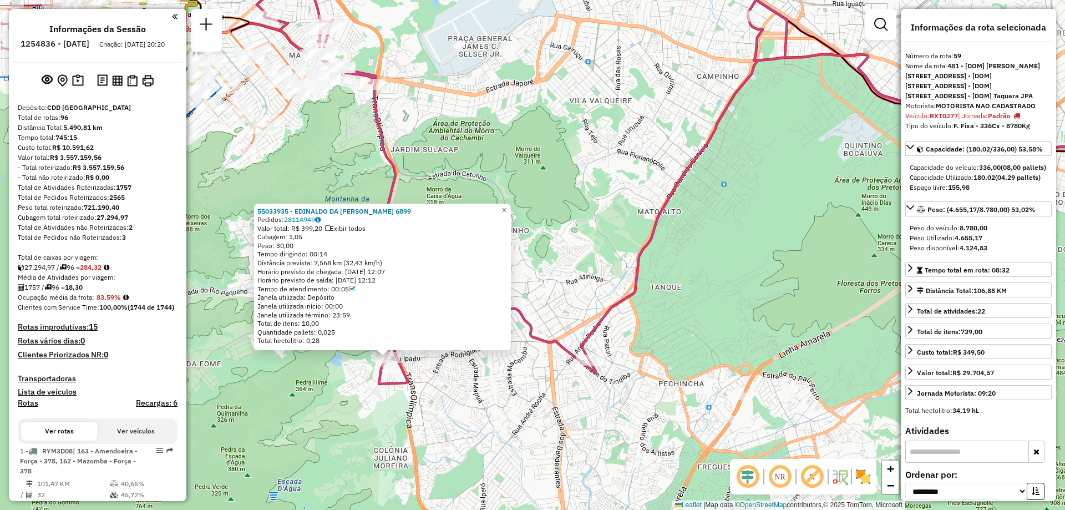
click at [548, 269] on div "55033935 - EDINALDO DA COSTA MARTINS 6899 Pedidos: 28114949 Valor total: R$ 399…" at bounding box center [532, 255] width 1065 height 510
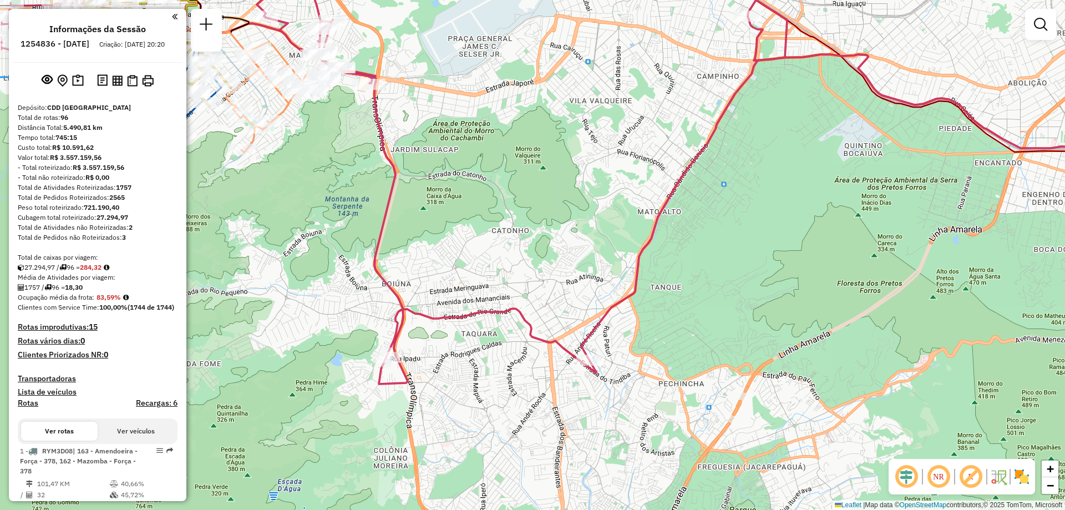
scroll to position [4486, 0]
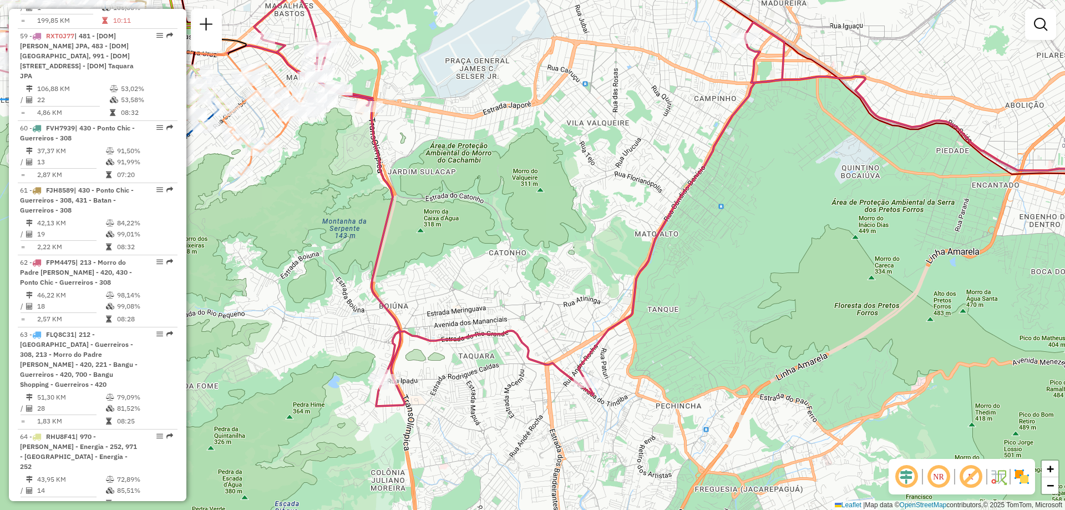
drag, startPoint x: 557, startPoint y: 248, endPoint x: 554, endPoint y: 270, distance: 22.4
click at [554, 270] on div "Janela de atendimento Grade de atendimento Capacidade Transportadoras Veículos …" at bounding box center [532, 255] width 1065 height 510
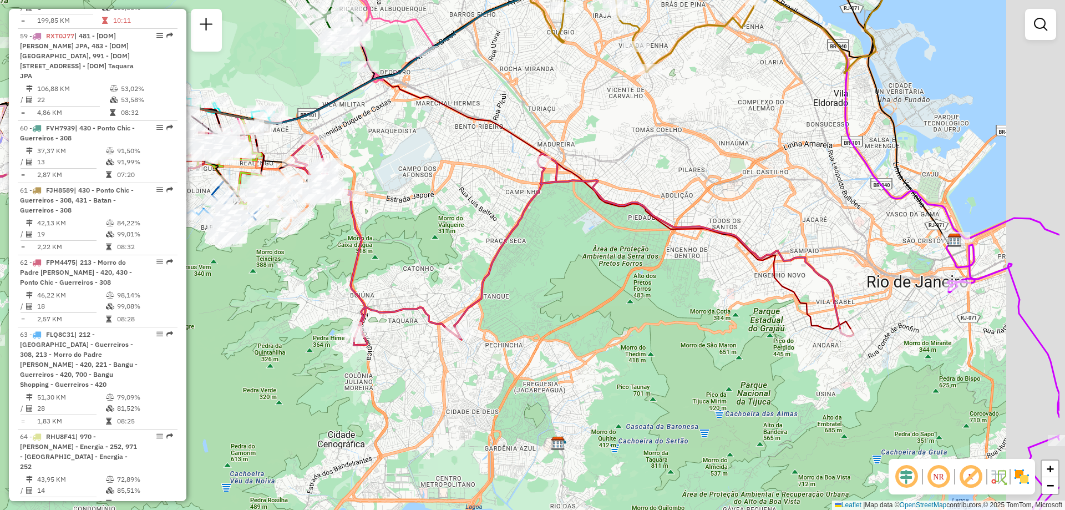
drag, startPoint x: 950, startPoint y: 143, endPoint x: 793, endPoint y: 174, distance: 160.5
click at [794, 173] on div "Janela de atendimento Grade de atendimento Capacidade Transportadoras Veículos …" at bounding box center [532, 255] width 1065 height 510
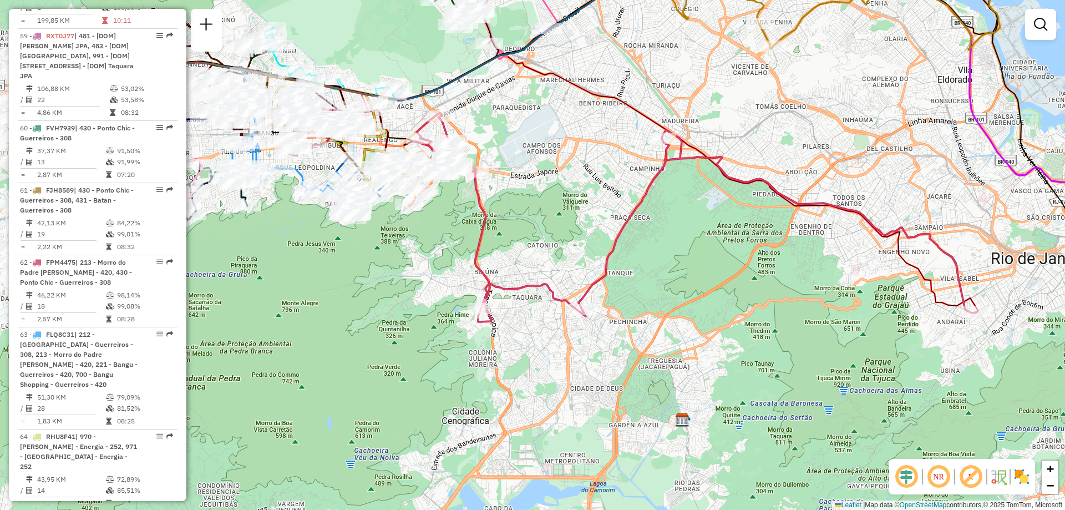
drag, startPoint x: 843, startPoint y: 320, endPoint x: 977, endPoint y: 257, distance: 148.1
click at [1015, 273] on div "Janela de atendimento Grade de atendimento Capacidade Transportadoras Veículos …" at bounding box center [532, 255] width 1065 height 510
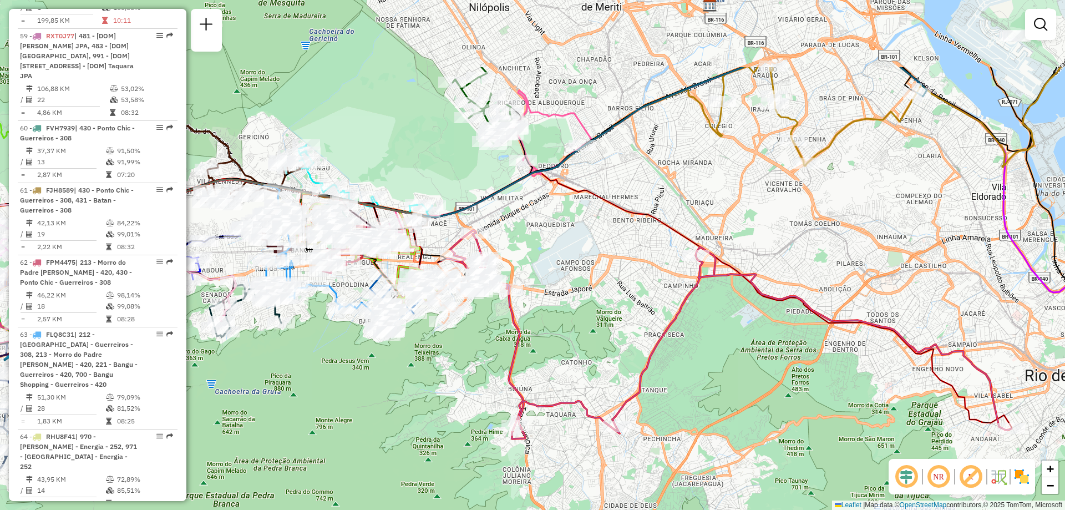
drag, startPoint x: 543, startPoint y: 49, endPoint x: 572, endPoint y: 167, distance: 121.6
click at [573, 167] on div "Janela de atendimento Grade de atendimento Capacidade Transportadoras Veículos …" at bounding box center [532, 255] width 1065 height 510
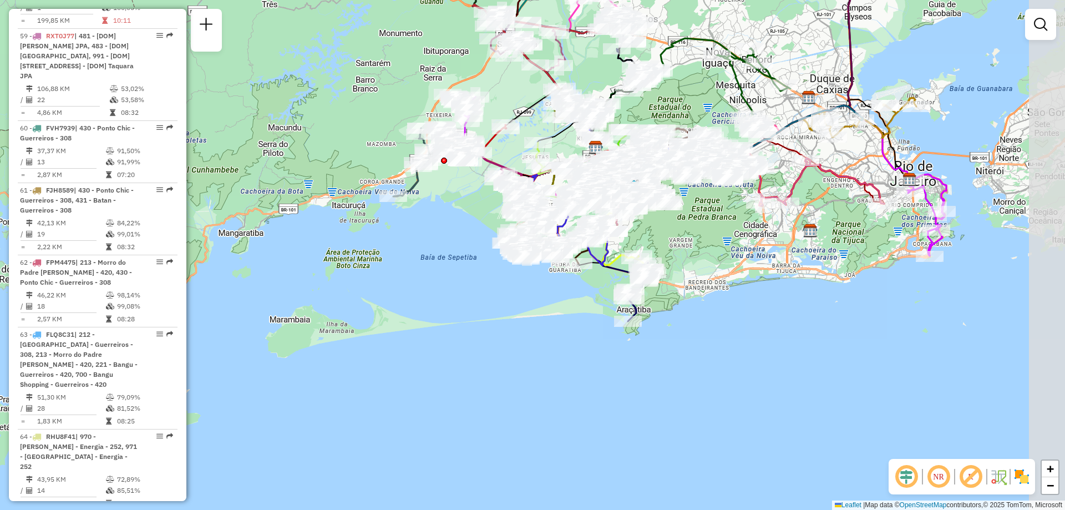
drag, startPoint x: 927, startPoint y: 176, endPoint x: 859, endPoint y: 167, distance: 68.2
click at [859, 167] on div "Janela de atendimento Grade de atendimento Capacidade Transportadoras Veículos …" at bounding box center [532, 255] width 1065 height 510
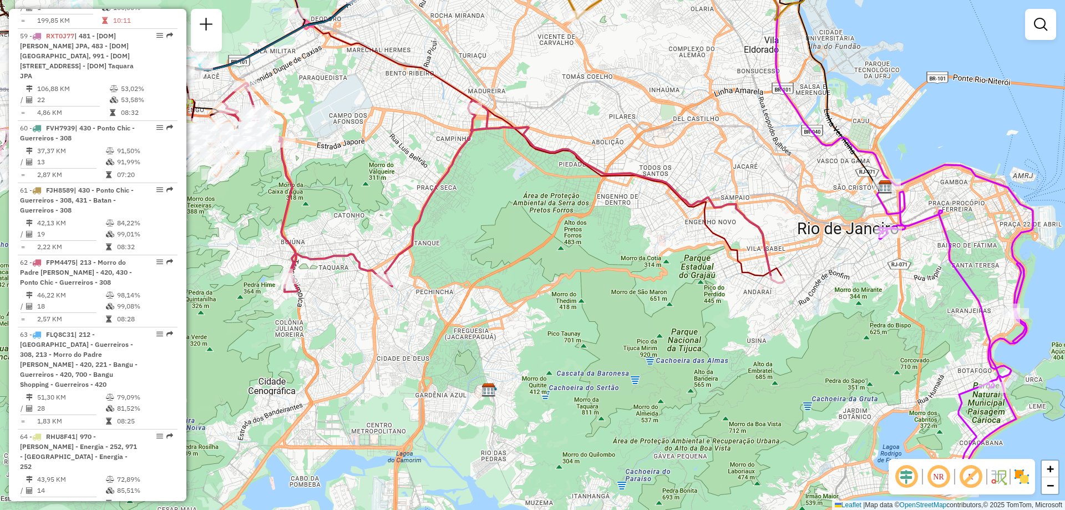
drag, startPoint x: 862, startPoint y: 163, endPoint x: 805, endPoint y: 185, distance: 61.3
click at [805, 185] on div "Janela de atendimento Grade de atendimento Capacidade Transportadoras Veículos …" at bounding box center [532, 255] width 1065 height 510
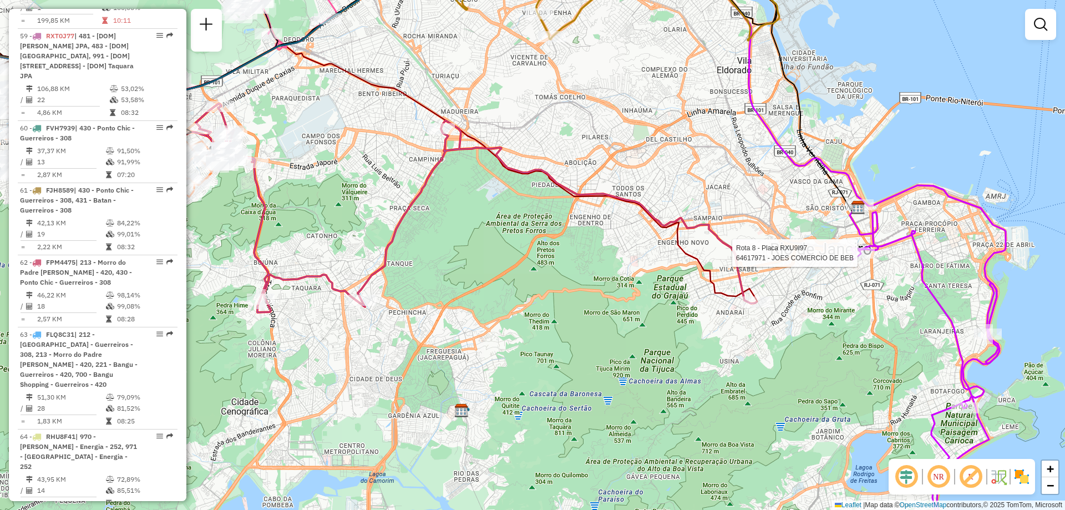
select select "**********"
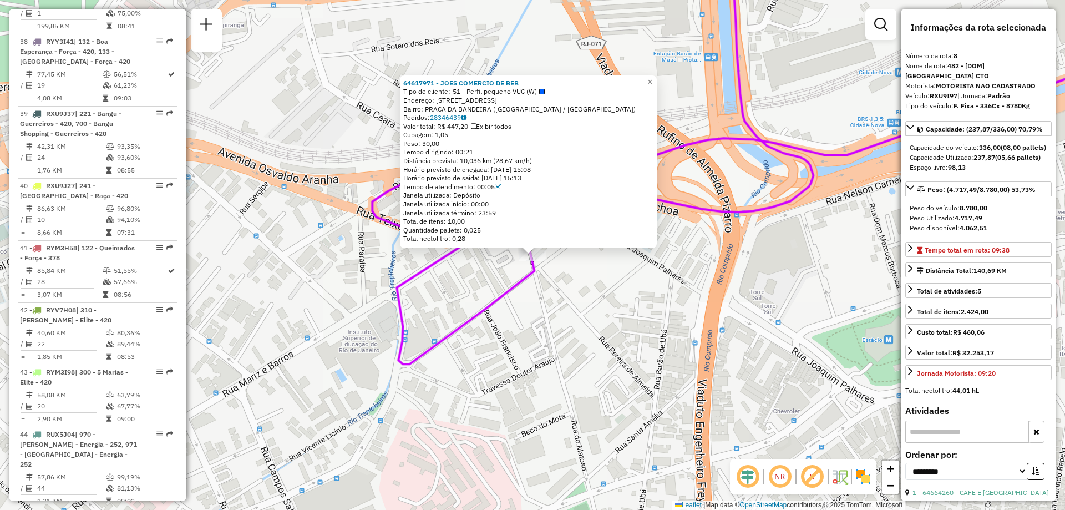
scroll to position [909, 0]
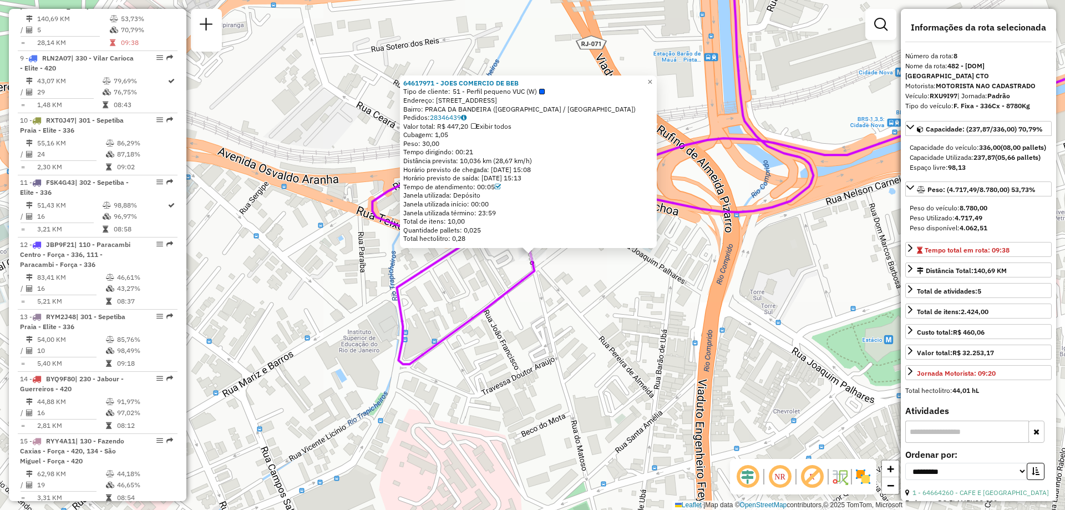
drag, startPoint x: 758, startPoint y: 240, endPoint x: 763, endPoint y: 246, distance: 7.9
click at [759, 240] on div "64617971 - JOES COMERCIO DE BEB Tipo de cliente: 51 - Perfil pequeno VUC (W) En…" at bounding box center [532, 255] width 1065 height 510
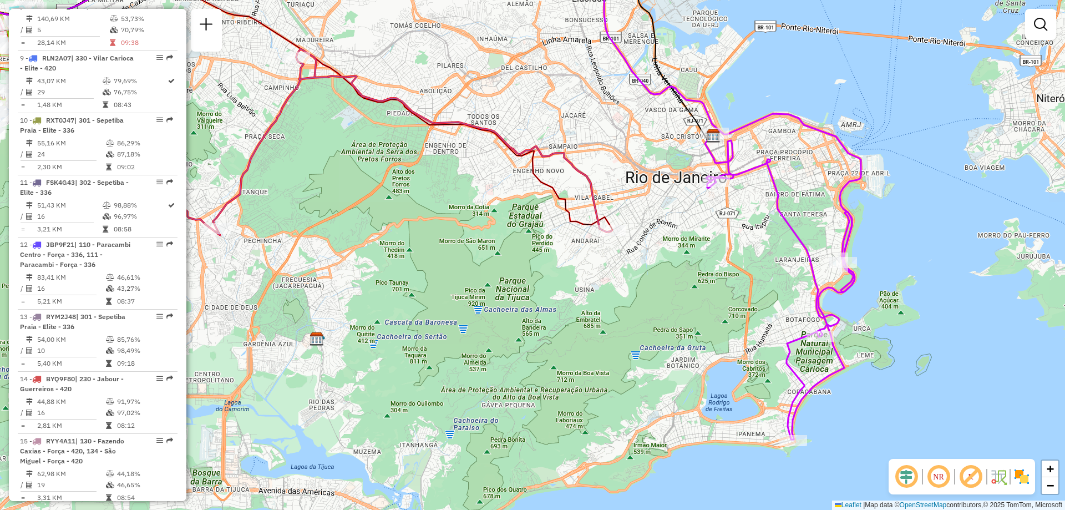
drag, startPoint x: 804, startPoint y: 349, endPoint x: 772, endPoint y: 283, distance: 73.2
click at [772, 283] on div "Janela de atendimento Grade de atendimento Capacidade Transportadoras Veículos …" at bounding box center [532, 255] width 1065 height 510
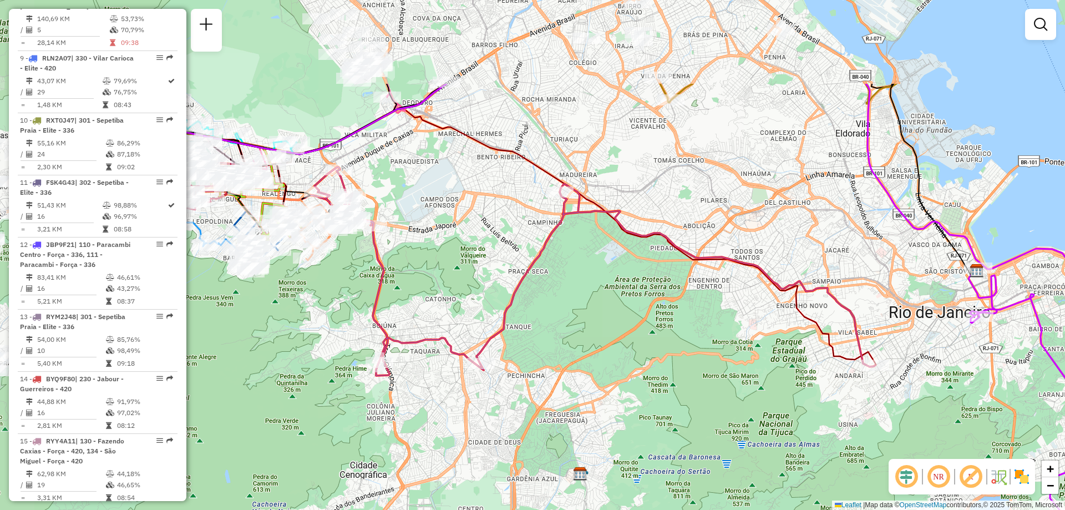
drag, startPoint x: 381, startPoint y: 179, endPoint x: 644, endPoint y: 313, distance: 295.8
click at [644, 313] on div "Janela de atendimento Grade de atendimento Capacidade Transportadoras Veículos …" at bounding box center [532, 255] width 1065 height 510
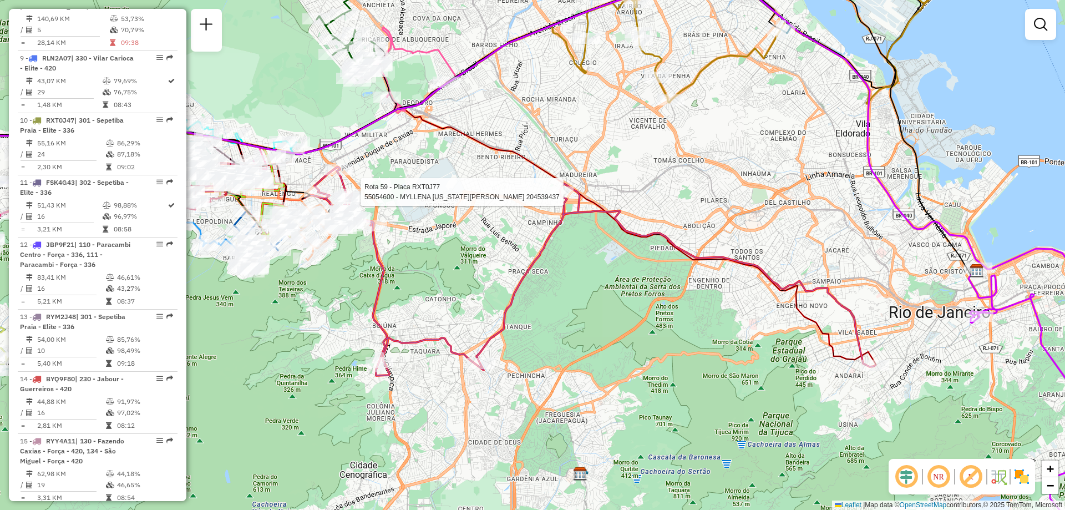
select select "**********"
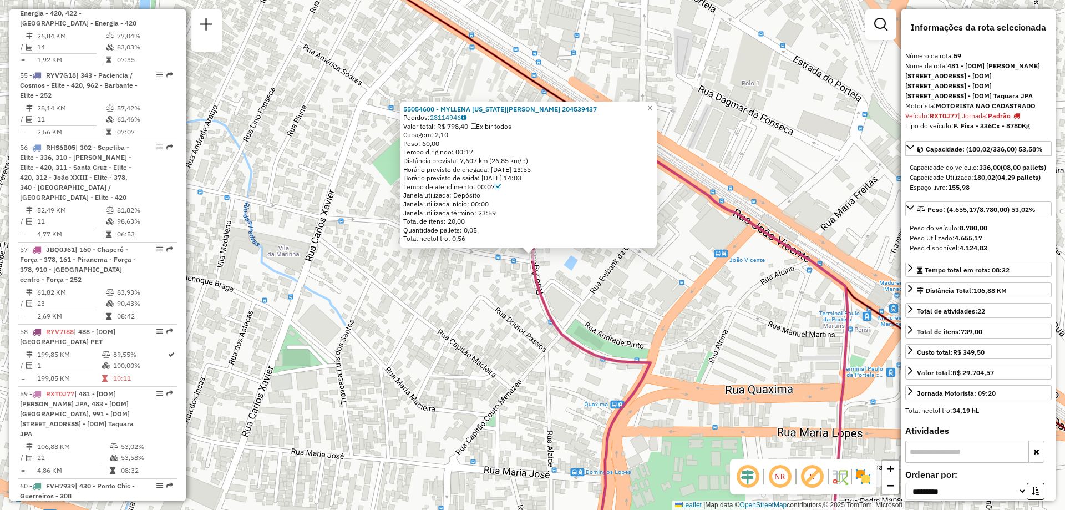
scroll to position [4486, 0]
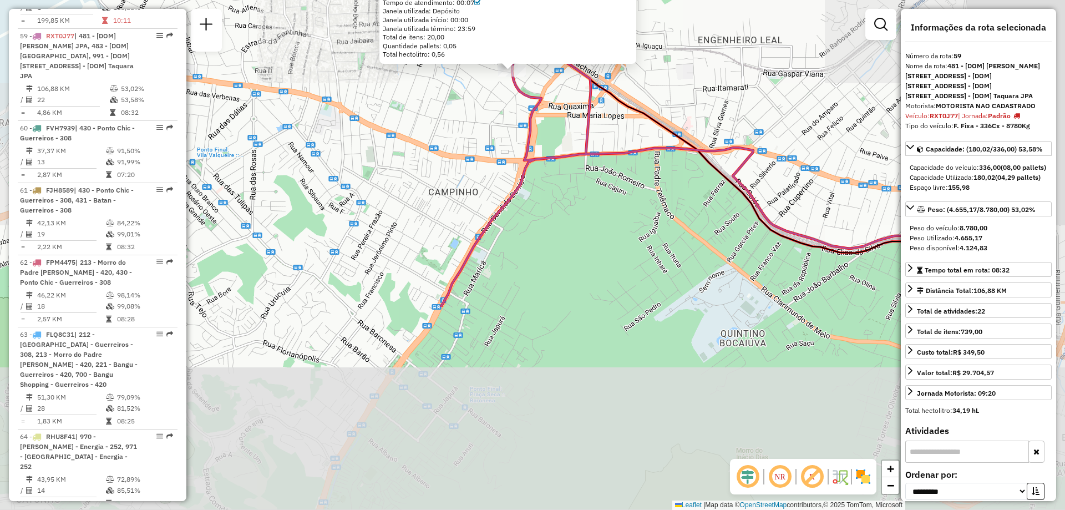
drag, startPoint x: 683, startPoint y: 355, endPoint x: 576, endPoint y: 87, distance: 288.2
click at [576, 87] on div "55054600 - MYLLENA [US_STATE][PERSON_NAME] 204539437 Pedidos: 28114946 Valor to…" at bounding box center [532, 255] width 1065 height 510
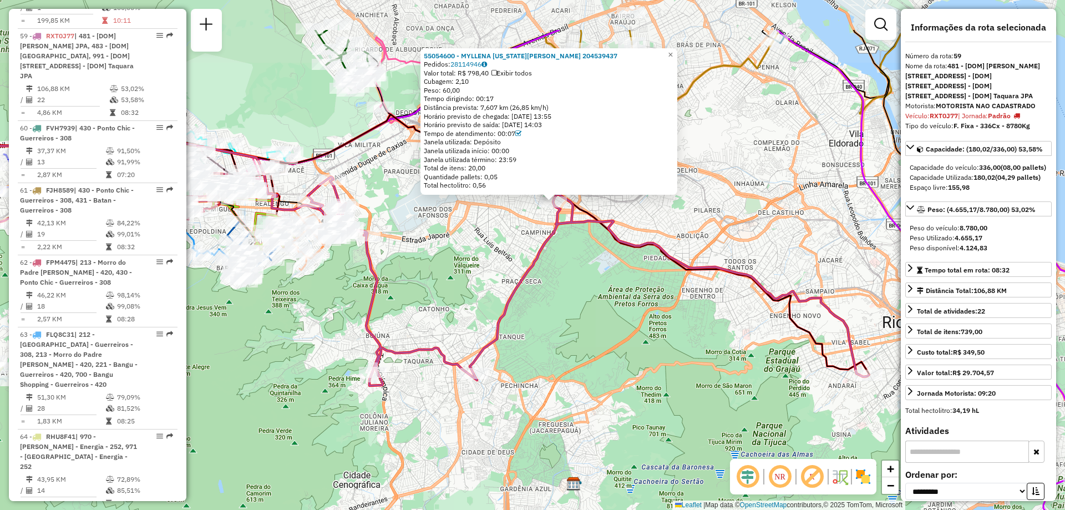
drag, startPoint x: 650, startPoint y: 222, endPoint x: 603, endPoint y: 302, distance: 93.2
click at [603, 302] on div "55054600 - MYLLENA [US_STATE][PERSON_NAME] 204539437 Pedidos: 28114946 Valor to…" at bounding box center [532, 255] width 1065 height 510
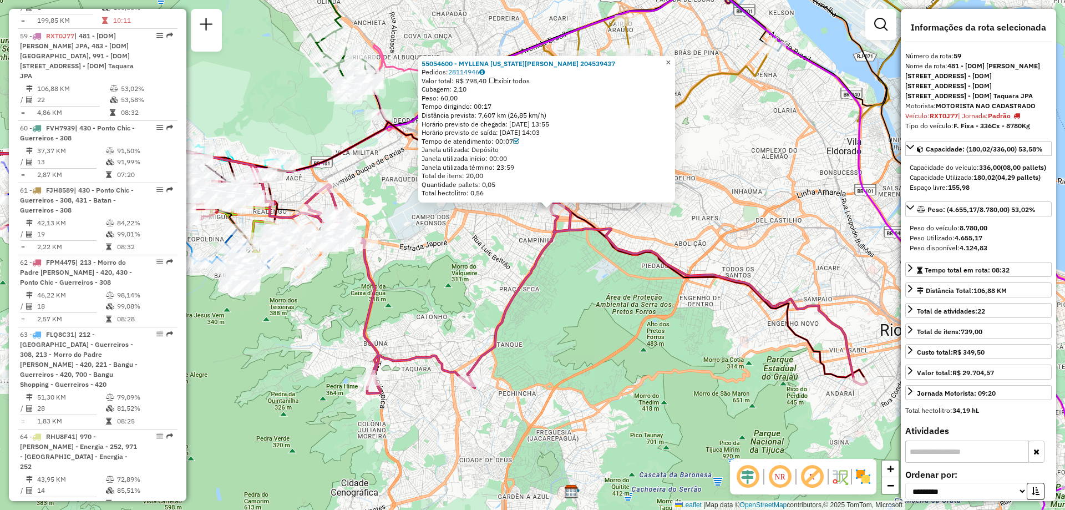
click at [672, 64] on link "×" at bounding box center [667, 62] width 13 height 13
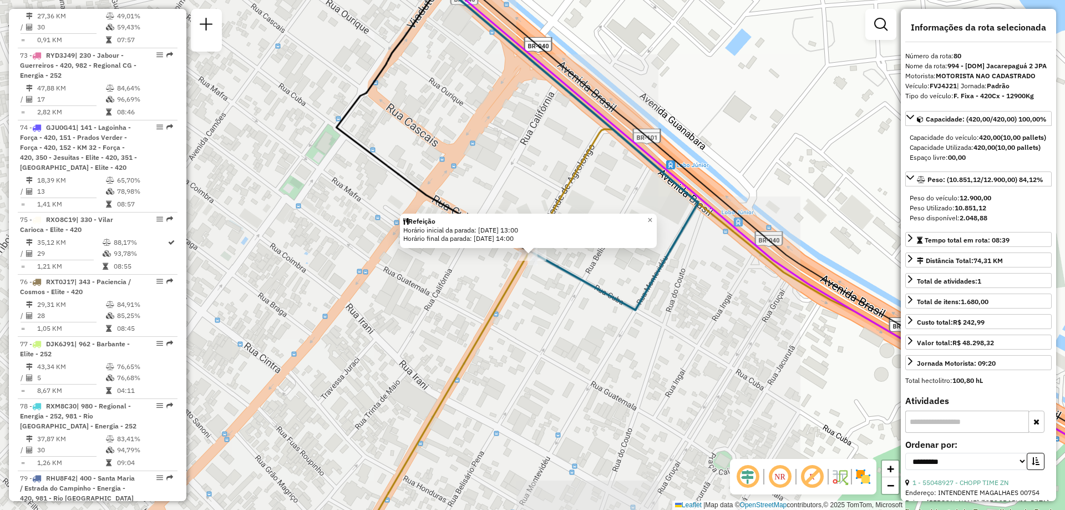
scroll to position [6069, 0]
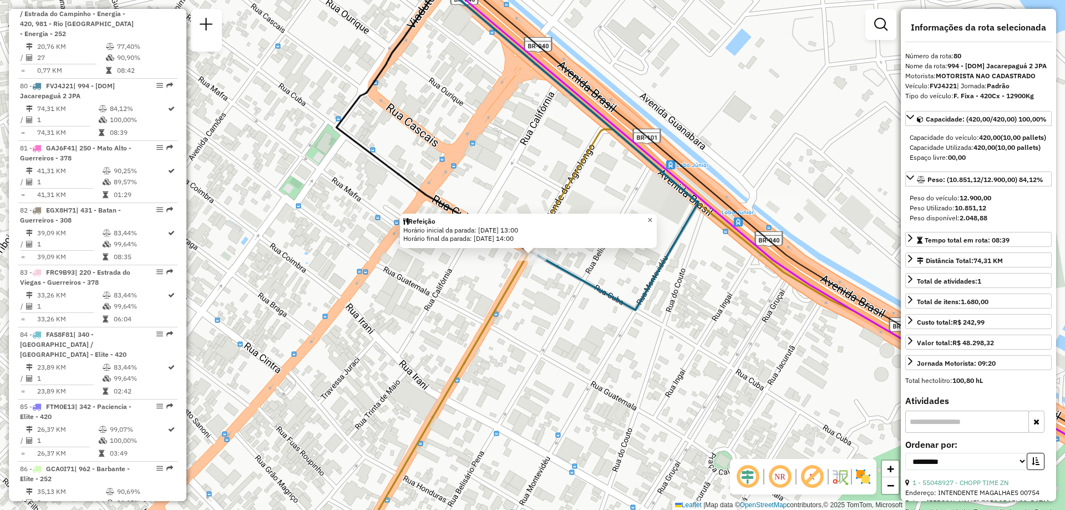
click at [652, 217] on span "×" at bounding box center [649, 219] width 5 height 9
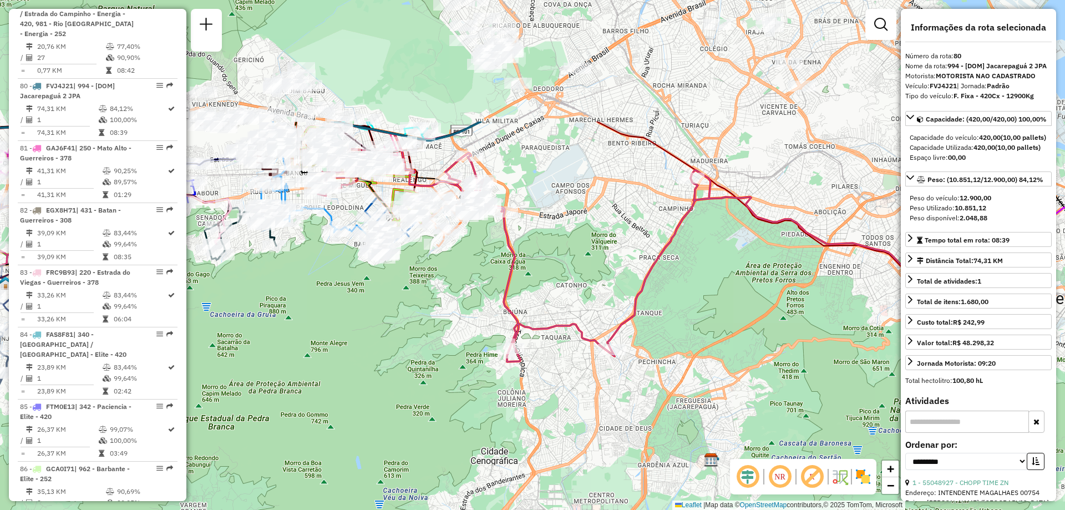
drag, startPoint x: 680, startPoint y: 215, endPoint x: 583, endPoint y: 387, distance: 197.9
click at [583, 387] on div "Janela de atendimento Grade de atendimento Capacidade Transportadoras Veículos …" at bounding box center [532, 255] width 1065 height 510
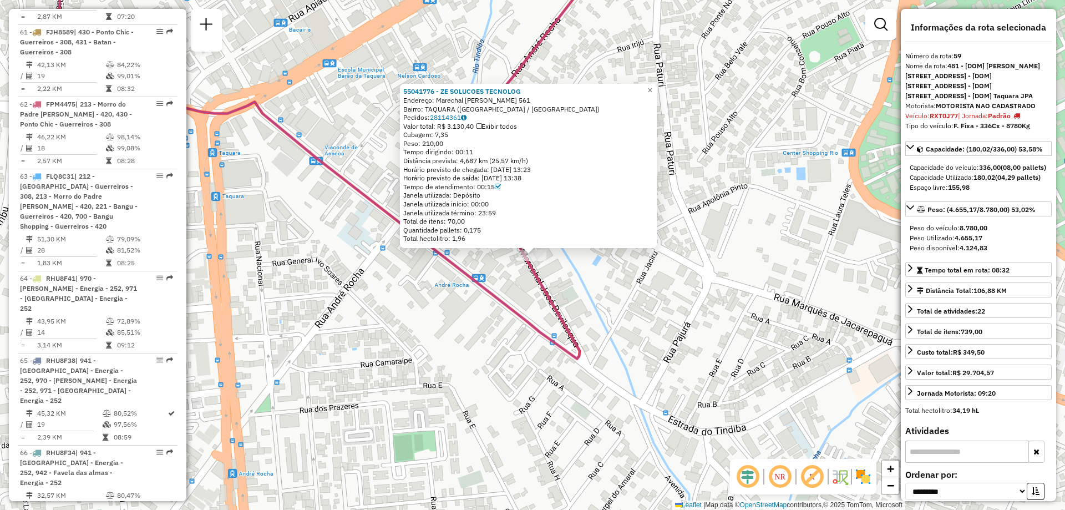
scroll to position [4486, 0]
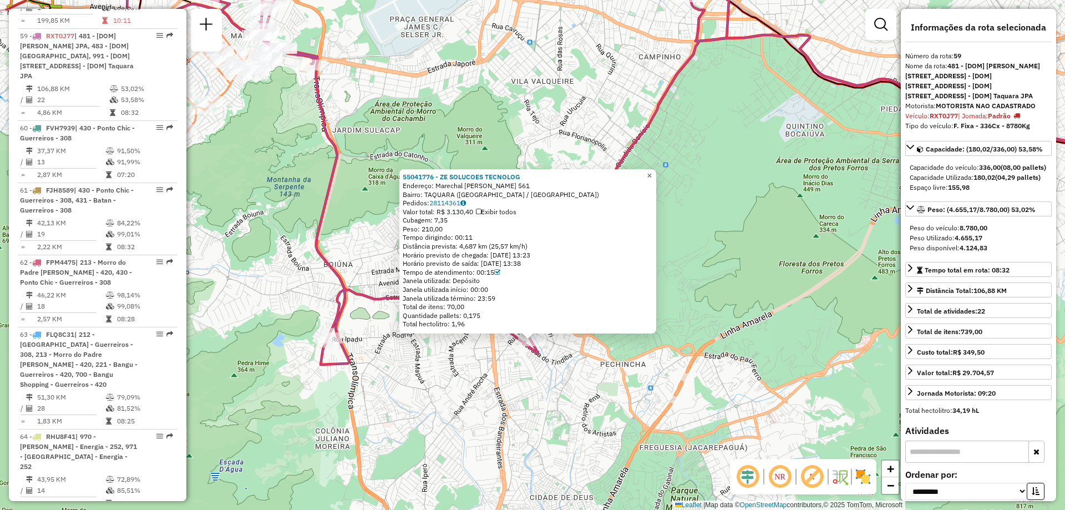
click at [651, 175] on span "×" at bounding box center [649, 175] width 5 height 9
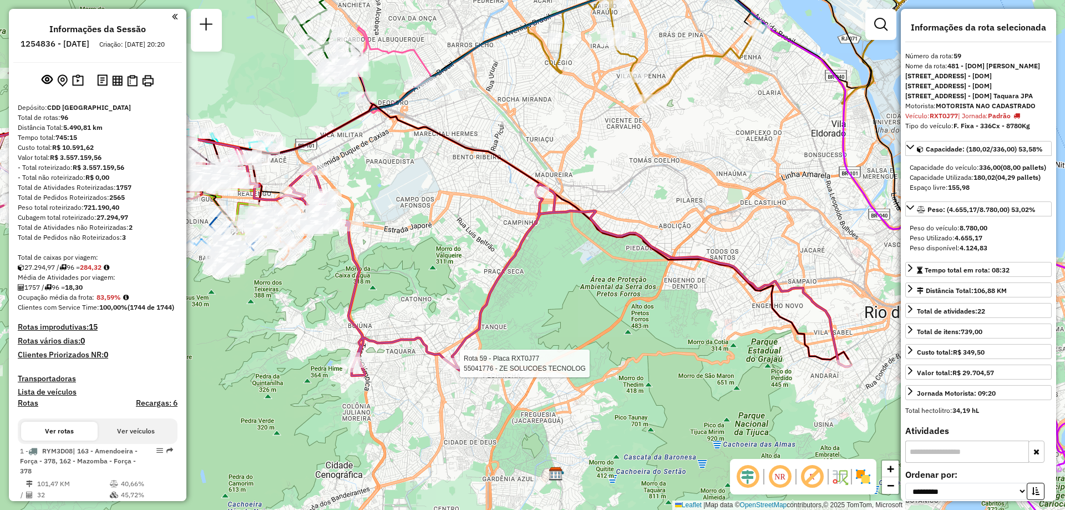
select select "**********"
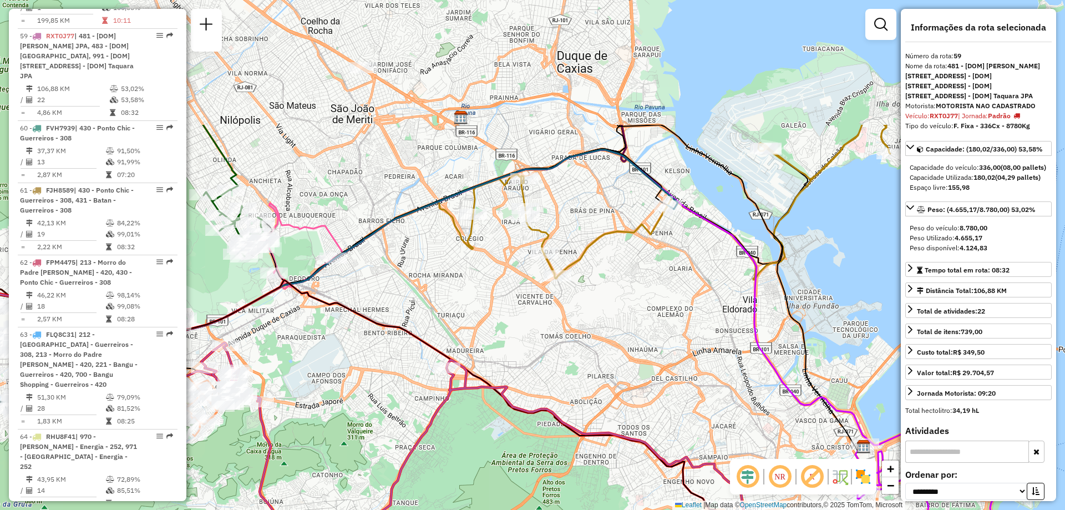
drag, startPoint x: 730, startPoint y: 111, endPoint x: 642, endPoint y: 287, distance: 196.9
click at [642, 287] on div "Janela de atendimento Grade de atendimento Capacidade Transportadoras Veículos …" at bounding box center [532, 255] width 1065 height 510
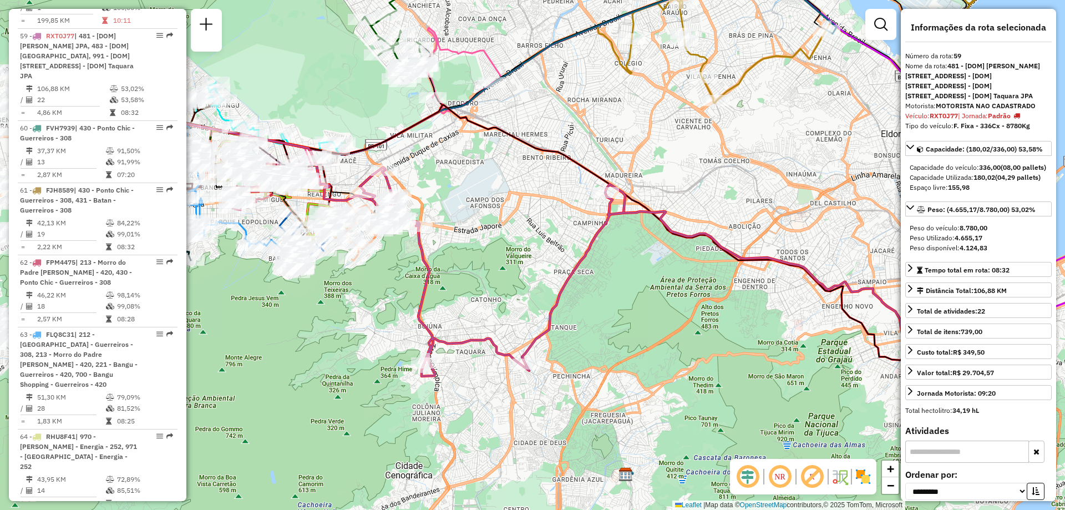
drag, startPoint x: 476, startPoint y: 477, endPoint x: 635, endPoint y: 302, distance: 236.3
click at [635, 302] on div "Janela de atendimento Grade de atendimento Capacidade Transportadoras Veículos …" at bounding box center [532, 255] width 1065 height 510
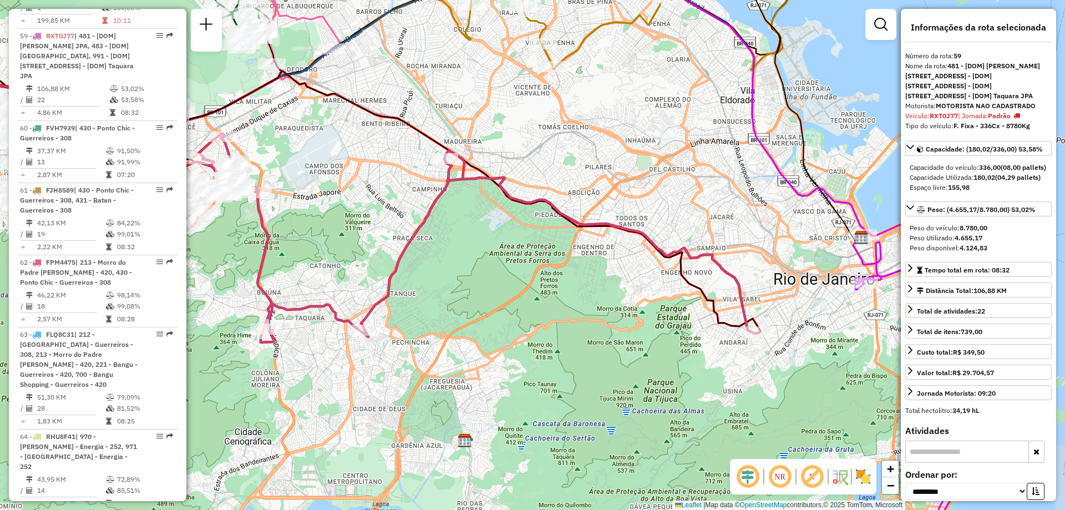
drag, startPoint x: 681, startPoint y: 391, endPoint x: 520, endPoint y: 357, distance: 164.3
click at [520, 357] on div "Janela de atendimento Grade de atendimento Capacidade Transportadoras Veículos …" at bounding box center [532, 255] width 1065 height 510
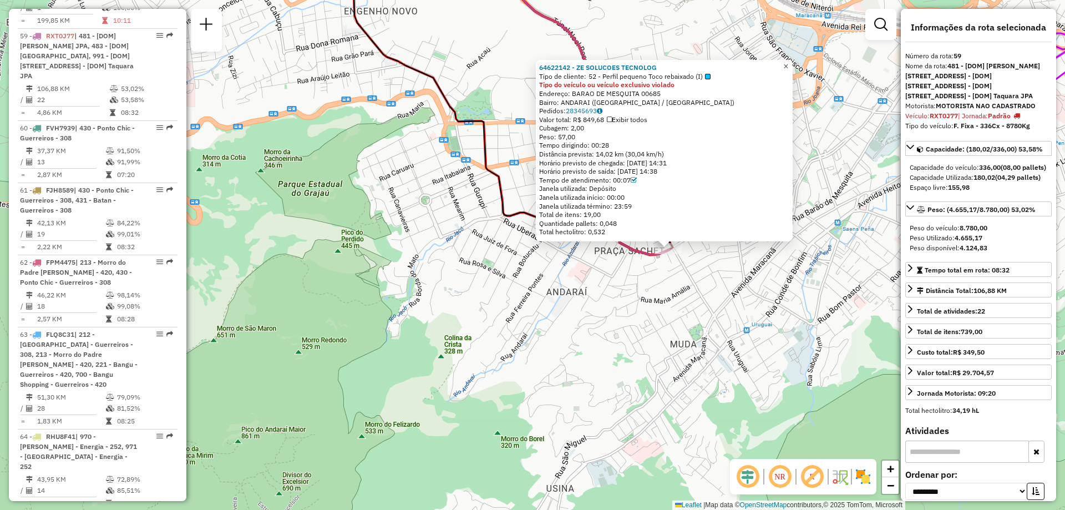
click at [789, 60] on link "×" at bounding box center [785, 66] width 13 height 13
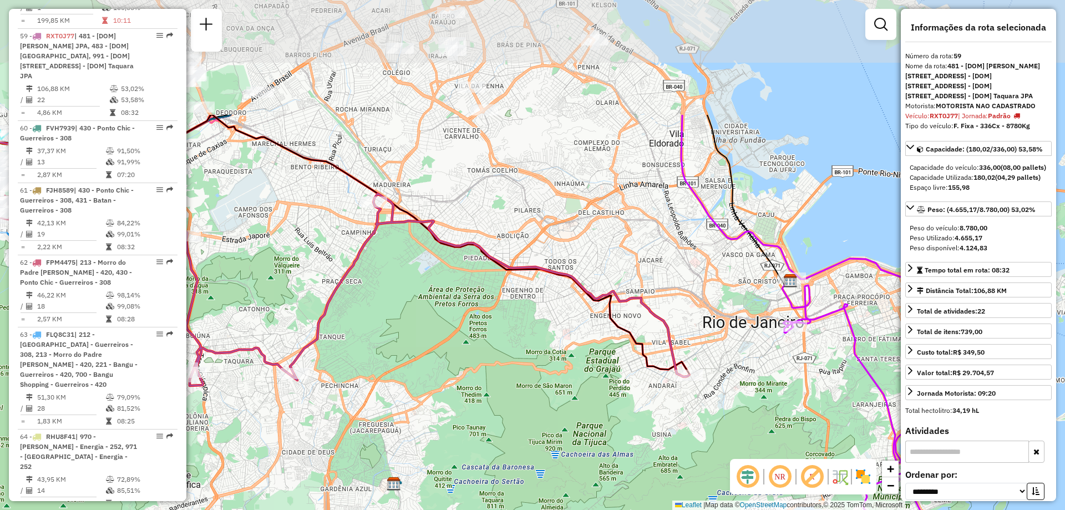
drag, startPoint x: 719, startPoint y: 279, endPoint x: 655, endPoint y: 456, distance: 188.7
click at [655, 456] on div "Janela de atendimento Grade de atendimento Capacidade Transportadoras Veículos …" at bounding box center [532, 255] width 1065 height 510
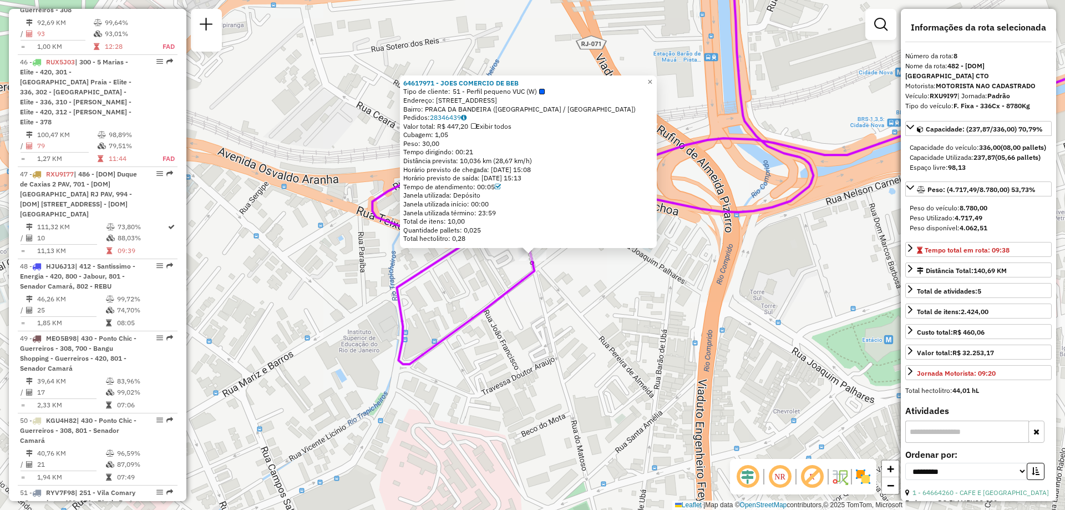
scroll to position [909, 0]
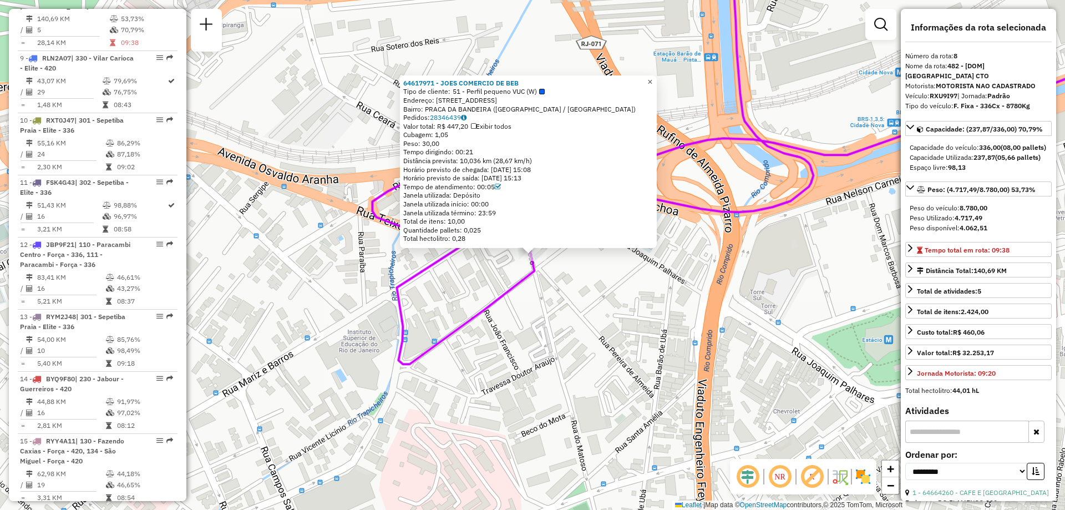
click at [653, 81] on link "×" at bounding box center [649, 81] width 13 height 13
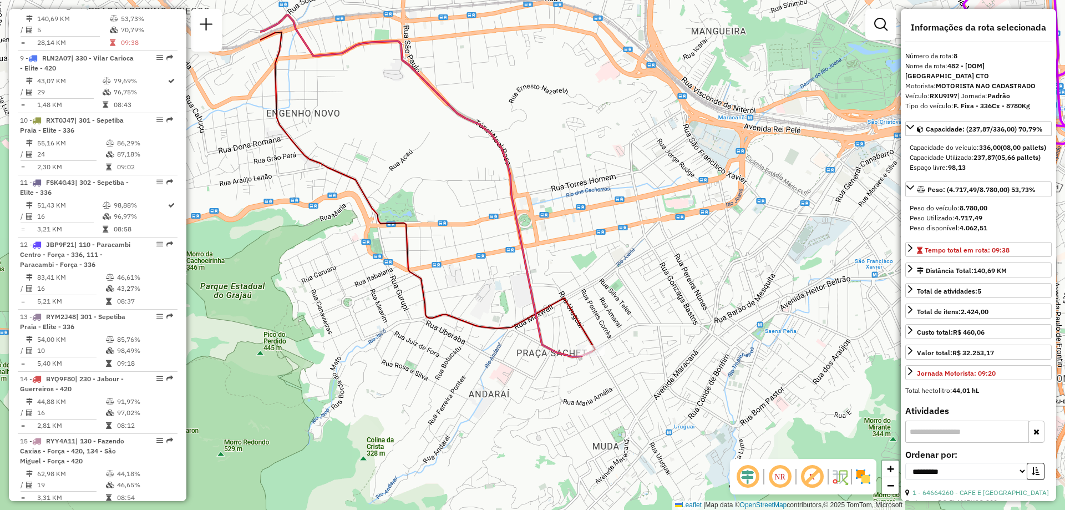
drag, startPoint x: 409, startPoint y: 309, endPoint x: 776, endPoint y: 341, distance: 367.9
click at [776, 341] on div "Janela de atendimento Grade de atendimento Capacidade Transportadoras Veículos …" at bounding box center [532, 255] width 1065 height 510
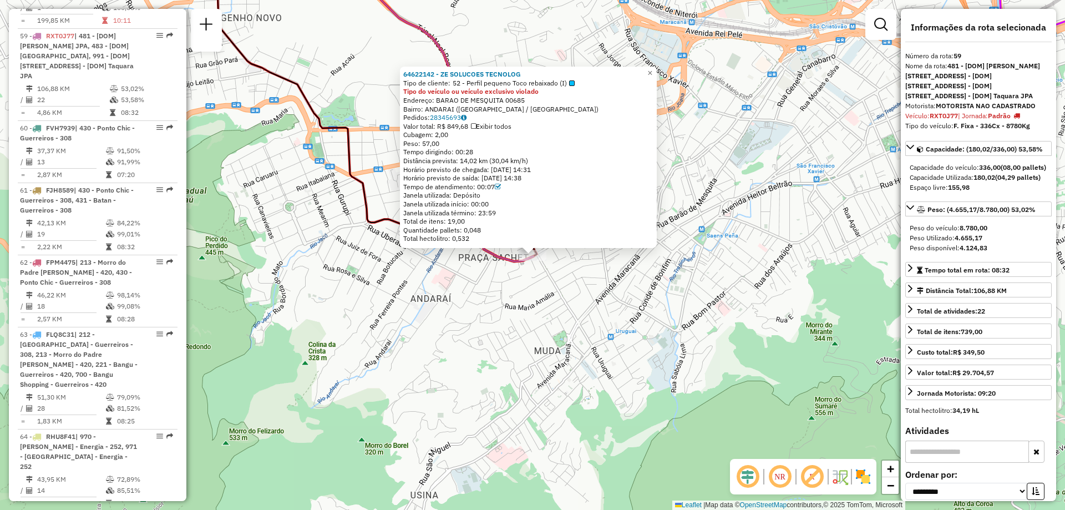
scroll to position [1538, 0]
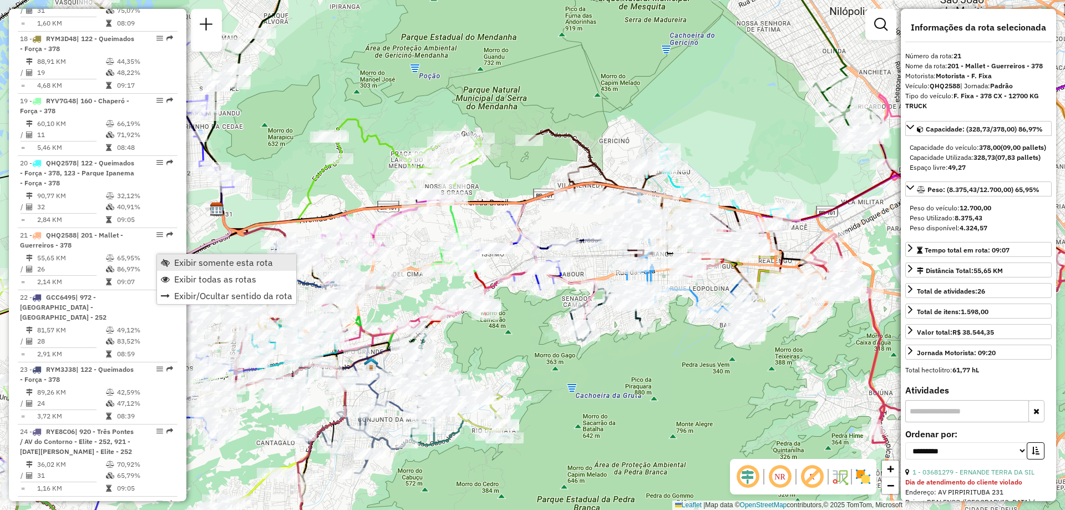
click at [177, 260] on span "Exibir somente esta rota" at bounding box center [223, 262] width 99 height 9
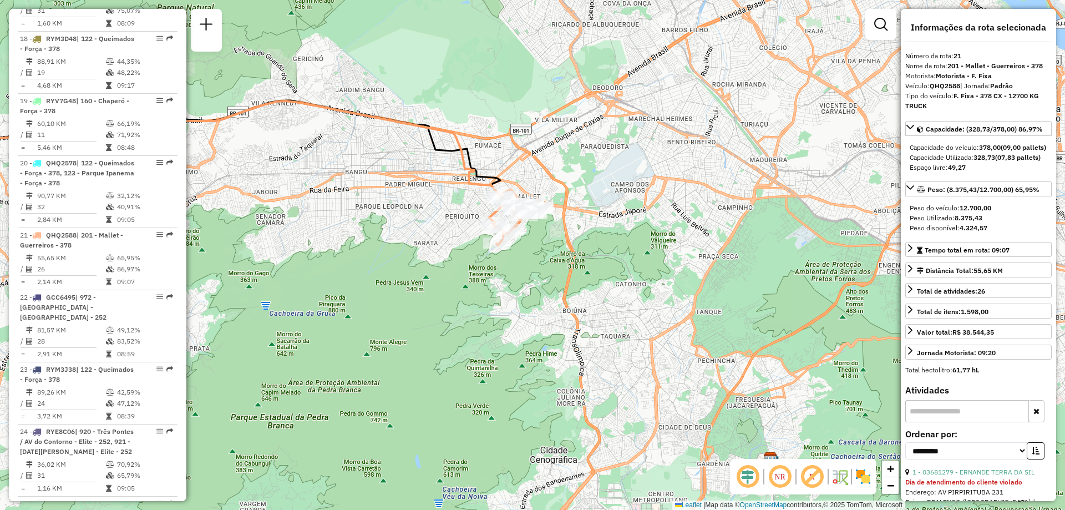
drag, startPoint x: 742, startPoint y: 286, endPoint x: 436, endPoint y: 204, distance: 316.9
click at [436, 204] on div "Janela de atendimento Grade de atendimento Capacidade Transportadoras Veículos …" at bounding box center [532, 255] width 1065 height 510
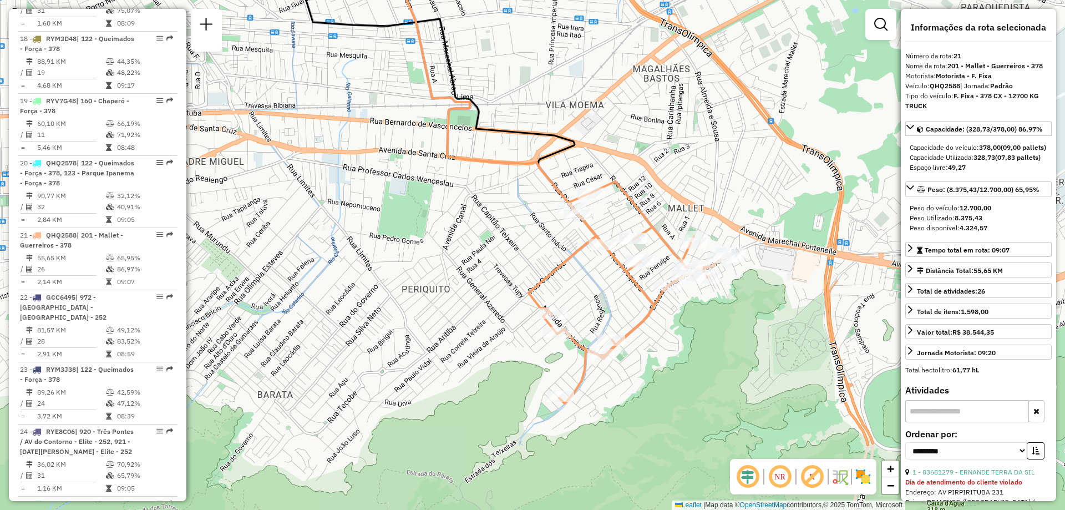
drag, startPoint x: 365, startPoint y: 200, endPoint x: 741, endPoint y: 195, distance: 376.0
click at [741, 195] on div "Janela de atendimento Grade de atendimento Capacidade Transportadoras Veículos …" at bounding box center [532, 255] width 1065 height 510
